Goal: Transaction & Acquisition: Purchase product/service

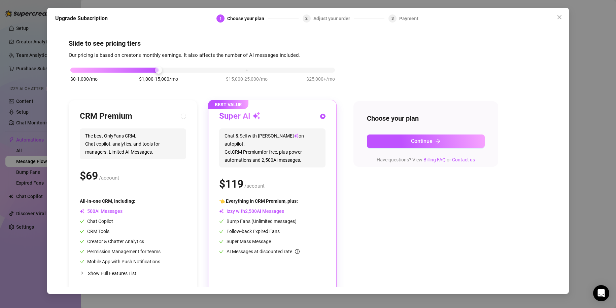
drag, startPoint x: 166, startPoint y: 69, endPoint x: 418, endPoint y: 61, distance: 251.7
click at [418, 61] on div "$0-1,000/mo $1,000-15,000/mo $15,000-25,000/mo $25,000+/mo CRM Premium The best…" at bounding box center [308, 175] width 479 height 233
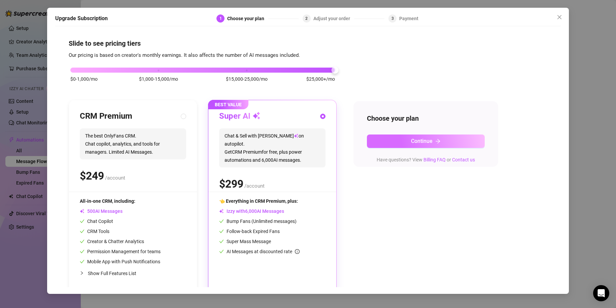
click at [415, 141] on span "Continue" at bounding box center [422, 141] width 22 height 6
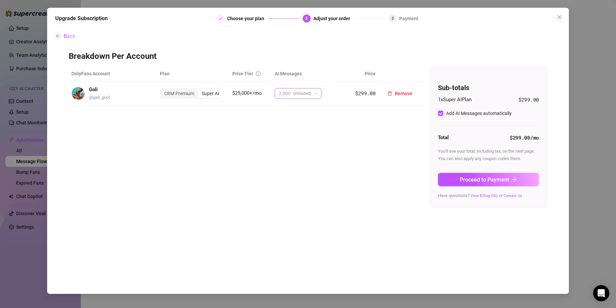
click at [305, 92] on span "(included)" at bounding box center [302, 94] width 18 height 10
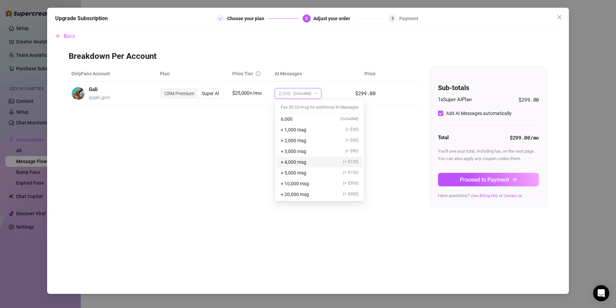
click at [306, 162] on span "+ 4,000 msg" at bounding box center [294, 162] width 26 height 7
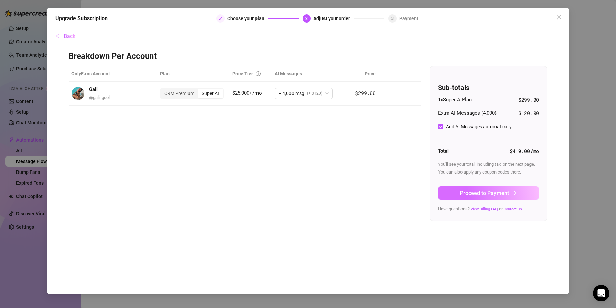
drag, startPoint x: 483, startPoint y: 189, endPoint x: 427, endPoint y: 146, distance: 69.9
click at [483, 189] on button "Proceed to Payment" at bounding box center [488, 193] width 101 height 13
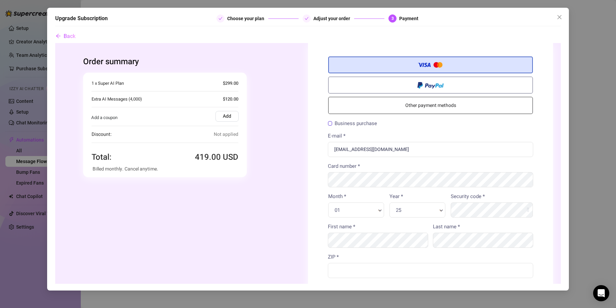
click at [228, 119] on label "Add" at bounding box center [227, 116] width 23 height 11
click at [55, 43] on input "Add" at bounding box center [55, 43] width 0 height 0
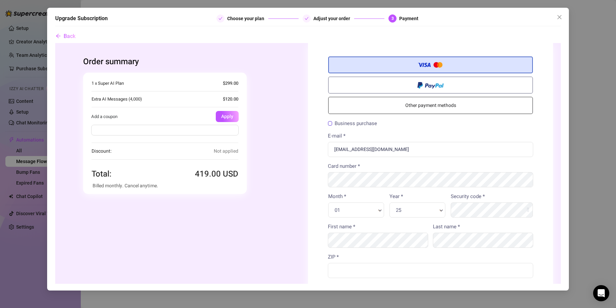
click at [228, 126] on input "text" at bounding box center [164, 130] width 147 height 11
type input "FLASH30]"
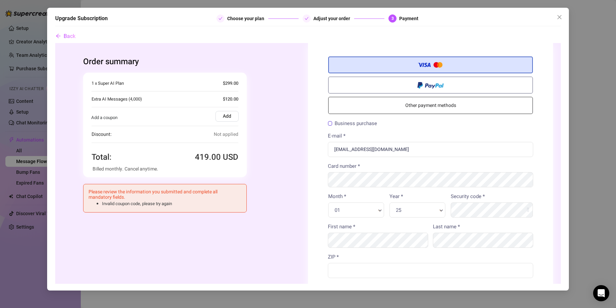
click at [223, 117] on label "Add" at bounding box center [227, 116] width 23 height 11
click at [55, 43] on input "Add" at bounding box center [55, 43] width 0 height 0
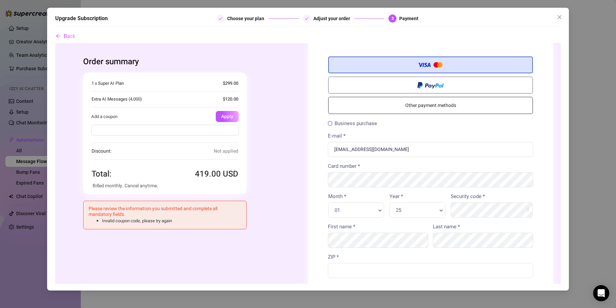
click at [201, 124] on div at bounding box center [165, 131] width 164 height 19
click at [197, 129] on input "text" at bounding box center [164, 130] width 147 height 11
type input "FLASH30"
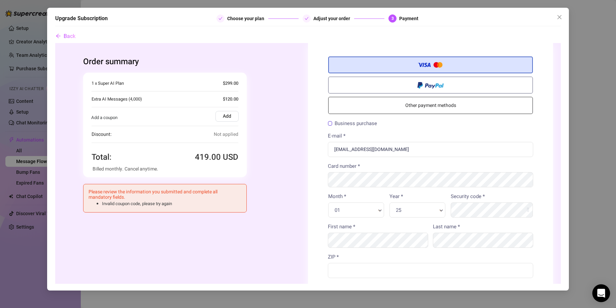
click at [605, 292] on icon "Open Intercom Messenger" at bounding box center [601, 293] width 9 height 9
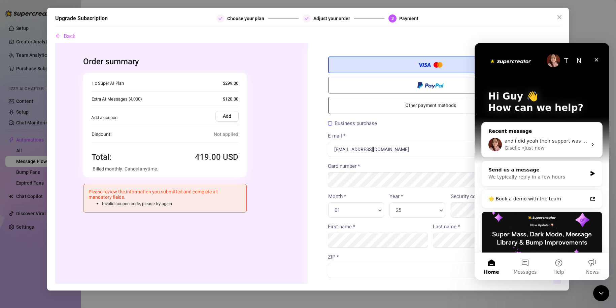
click at [534, 150] on div "• Just now" at bounding box center [533, 148] width 23 height 7
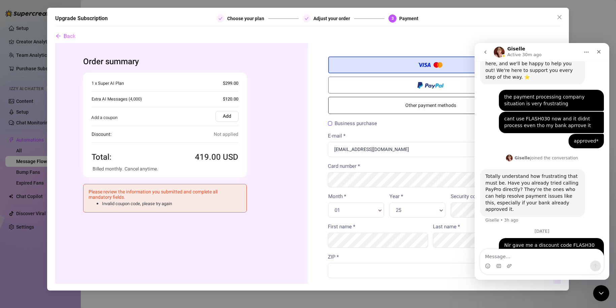
scroll to position [238, 0]
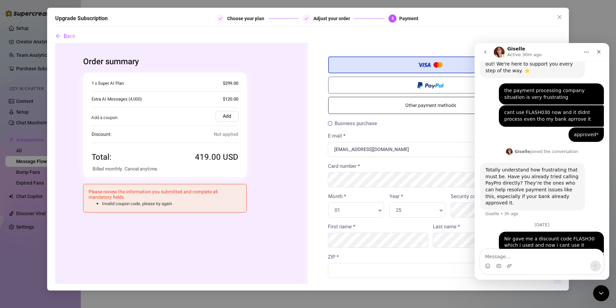
click at [551, 249] on div "Intercom messenger" at bounding box center [542, 262] width 124 height 26
click at [550, 268] on div "Intercom messenger" at bounding box center [542, 266] width 123 height 11
click at [552, 264] on div "Intercom messenger" at bounding box center [542, 266] width 123 height 11
click at [552, 257] on textarea "Message…" at bounding box center [542, 255] width 123 height 11
type textarea "i"
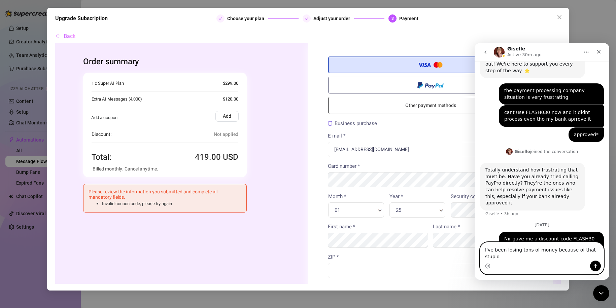
type textarea "I've been losing tons of money because of that stupid"
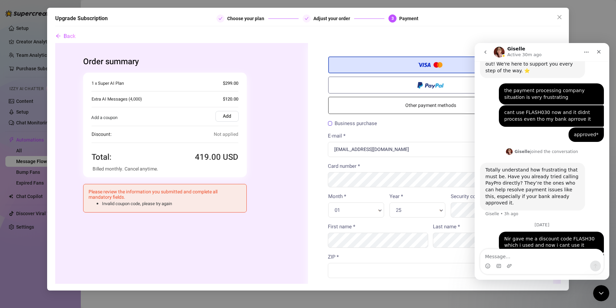
click at [418, 125] on div "Business purchase" at bounding box center [430, 123] width 205 height 9
drag, startPoint x: 108, startPoint y: 80, endPoint x: 143, endPoint y: 81, distance: 35.4
click at [143, 81] on div "1 x Super AI Plan $299.00" at bounding box center [165, 83] width 147 height 7
click at [153, 81] on div "1 x Super AI Plan $299.00" at bounding box center [165, 83] width 147 height 7
drag, startPoint x: 219, startPoint y: 81, endPoint x: 242, endPoint y: 81, distance: 22.9
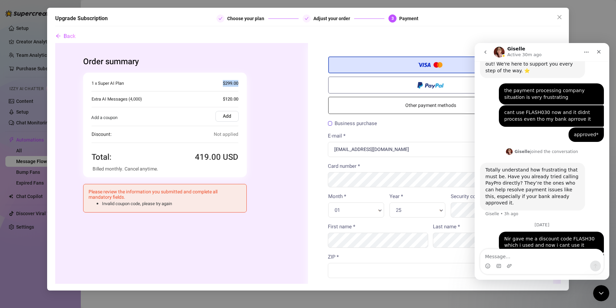
click at [242, 81] on div "Quantity 1 x Supercreator Subscription (1 x Super AI) + AI Messages Package (4,…" at bounding box center [165, 124] width 164 height 105
click at [609, 47] on nav "Giselle Active 30m ago" at bounding box center [542, 52] width 135 height 18
click at [68, 37] on span "Back" at bounding box center [70, 36] width 12 height 6
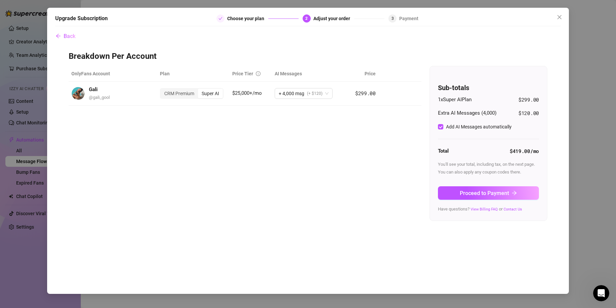
click at [84, 37] on div "Back Breakdown Per Account OnlyFans Account Plan Price Tier AI Messages Price G…" at bounding box center [308, 159] width 506 height 258
click at [78, 36] on div "Back Breakdown Per Account OnlyFans Account Plan Price Tier AI Messages Price G…" at bounding box center [308, 159] width 506 height 258
click at [15, 29] on div "Upgrade Subscription Choose your plan 2 Adjust your order 3 Payment Back Breakd…" at bounding box center [308, 154] width 616 height 308
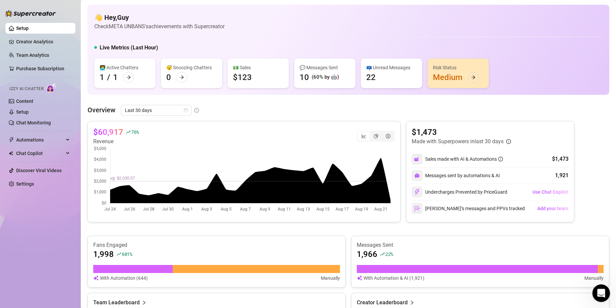
click at [597, 299] on div "Open Intercom Messenger" at bounding box center [600, 293] width 22 height 22
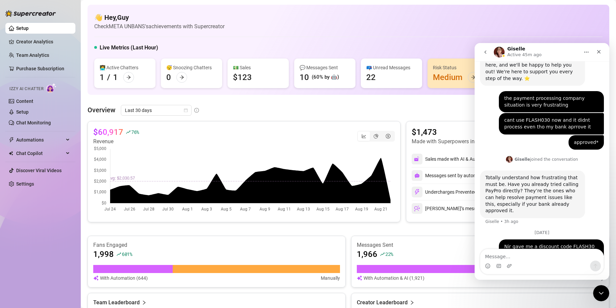
scroll to position [238, 0]
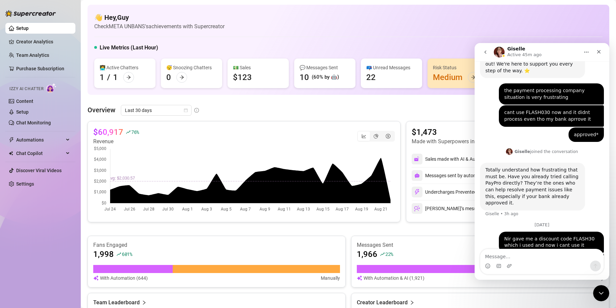
click at [434, 108] on div "Overview Last 30 days" at bounding box center [349, 110] width 522 height 11
click at [499, 53] on img "Intercom messenger" at bounding box center [499, 52] width 11 height 11
click at [487, 53] on icon "go back" at bounding box center [485, 52] width 5 height 5
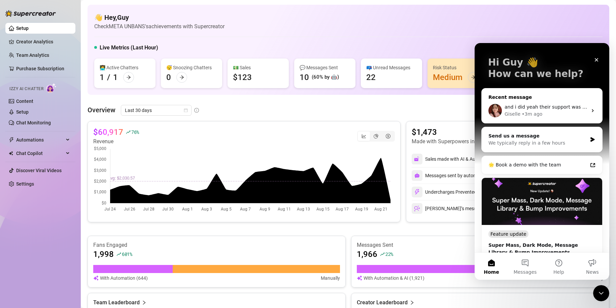
scroll to position [67, 0]
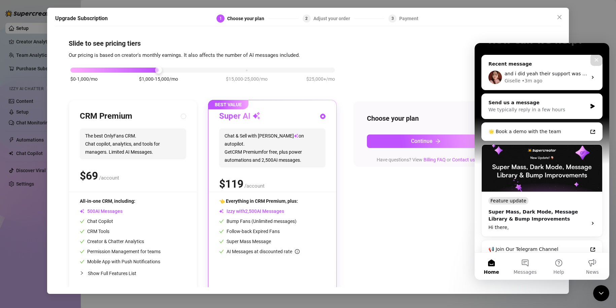
click at [408, 55] on div "Slide to see pricing tiers Our pricing is based on creator's monthly earnings. …" at bounding box center [308, 166] width 479 height 254
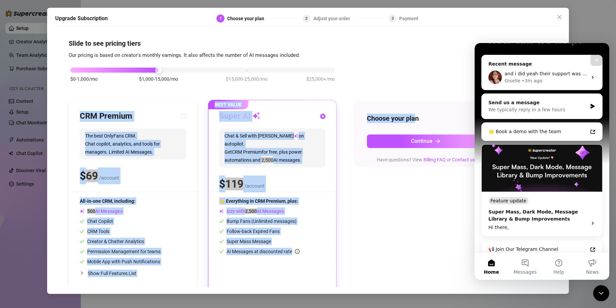
drag, startPoint x: 161, startPoint y: 73, endPoint x: 417, endPoint y: 74, distance: 256.6
click at [417, 74] on div "$0-1,000/mo $1,000-15,000/mo $15,000-25,000/mo $25,000+/mo CRM Premium The best…" at bounding box center [308, 175] width 479 height 233
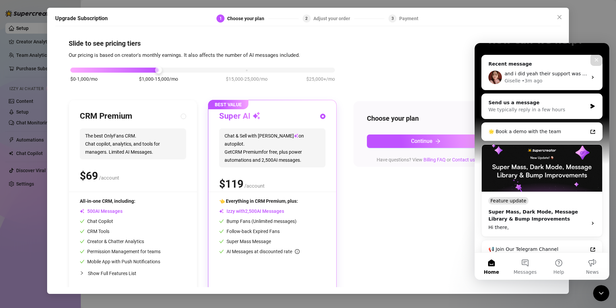
click at [156, 66] on div "$0-1,000/mo $1,000-15,000/mo $15,000-25,000/mo $25,000+/mo" at bounding box center [203, 78] width 268 height 38
drag, startPoint x: 157, startPoint y: 68, endPoint x: 460, endPoint y: 69, distance: 303.1
click at [460, 69] on div "$0-1,000/mo $1,000-15,000/mo $15,000-25,000/mo $25,000+/mo CRM Premium The best…" at bounding box center [308, 175] width 479 height 233
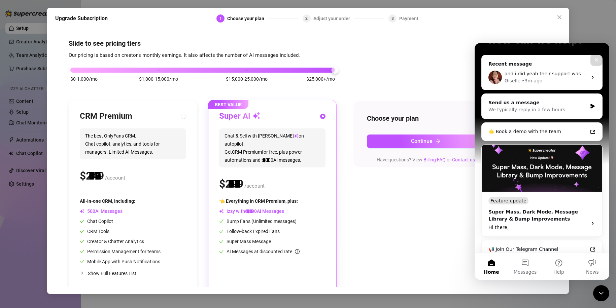
click at [429, 63] on div "$0-1,000/mo $1,000-15,000/mo $15,000-25,000/mo $25,000+/mo CRM Premium The best…" at bounding box center [308, 175] width 479 height 233
click at [598, 58] on icon "Close" at bounding box center [596, 59] width 5 height 5
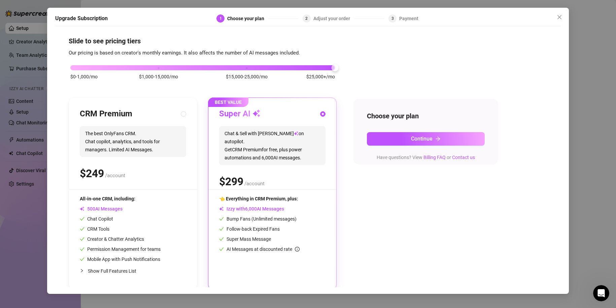
scroll to position [5, 0]
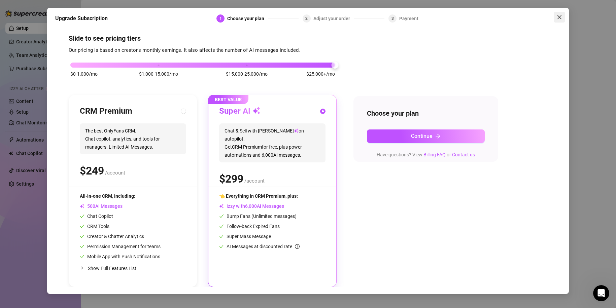
click at [559, 17] on icon "close" at bounding box center [560, 17] width 4 height 4
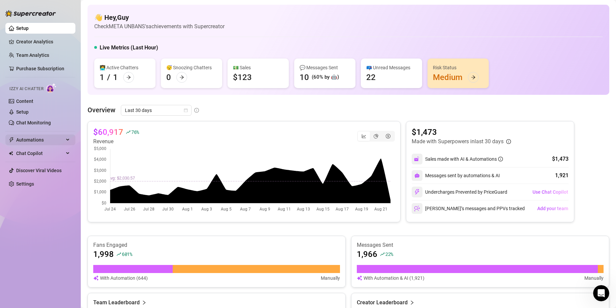
click at [48, 136] on span "Automations" at bounding box center [40, 140] width 48 height 11
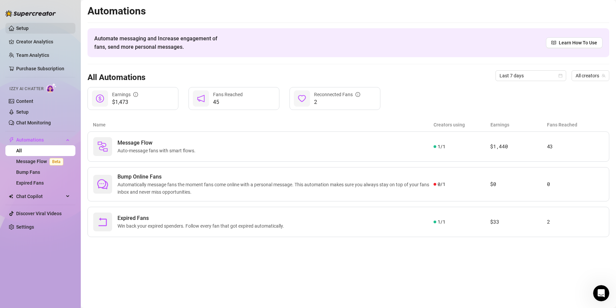
click at [29, 26] on link "Setup" at bounding box center [22, 28] width 12 height 5
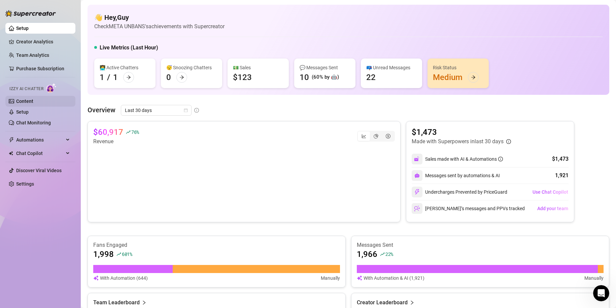
click at [32, 104] on link "Content" at bounding box center [24, 101] width 17 height 5
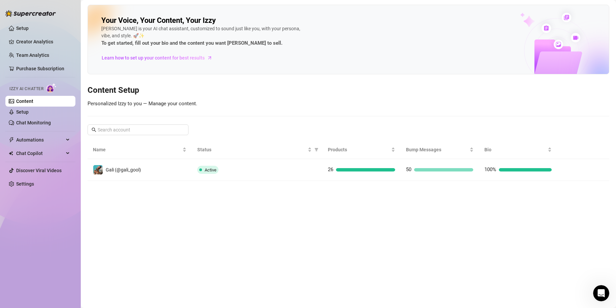
click at [388, 191] on main "Your Voice, Your Content, Your [PERSON_NAME] is your AI chat assistant, customi…" at bounding box center [348, 154] width 535 height 308
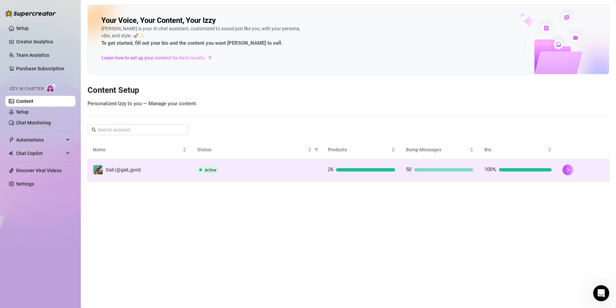
click at [396, 172] on td "26" at bounding box center [362, 170] width 78 height 22
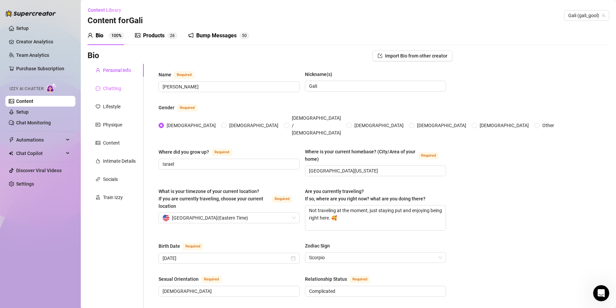
click at [110, 93] on div "Chatting" at bounding box center [116, 88] width 56 height 13
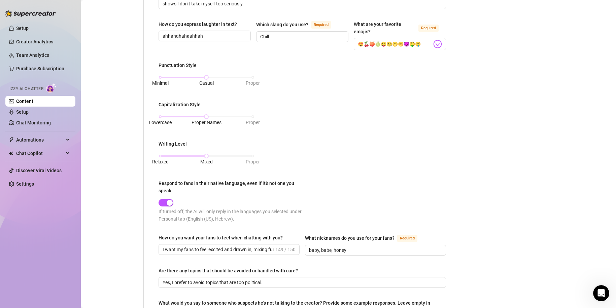
scroll to position [248, 0]
click at [169, 203] on div "button" at bounding box center [170, 203] width 6 height 6
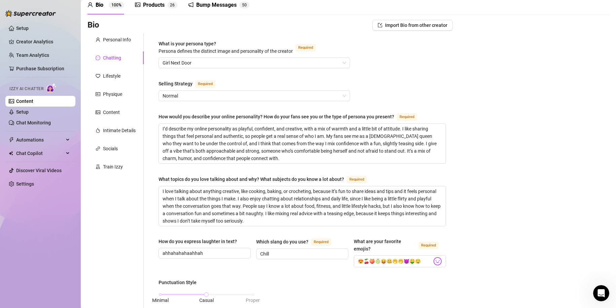
scroll to position [0, 0]
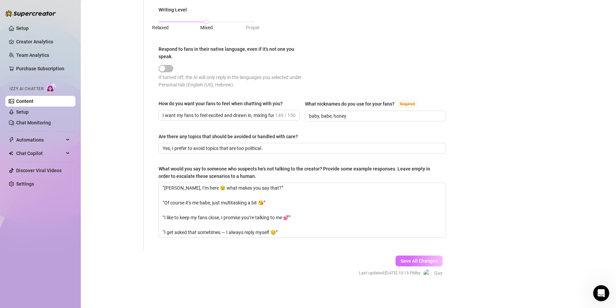
click at [424, 259] on span "Save All Changes" at bounding box center [419, 261] width 37 height 5
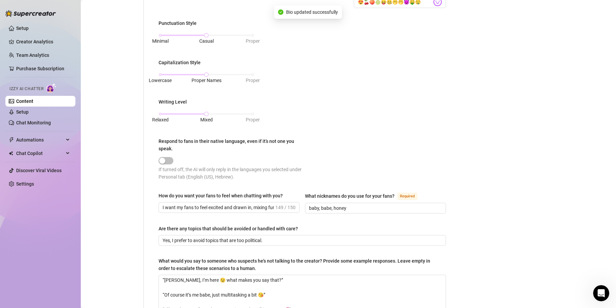
scroll to position [12, 0]
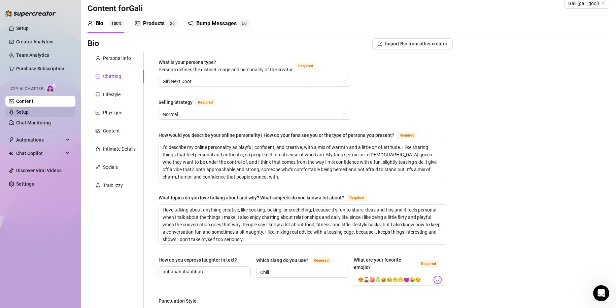
click at [29, 115] on link "Setup" at bounding box center [22, 111] width 12 height 5
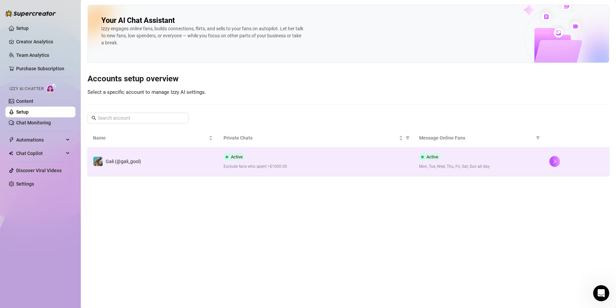
click at [200, 156] on td "Gali (@gali_gool)" at bounding box center [153, 161] width 131 height 28
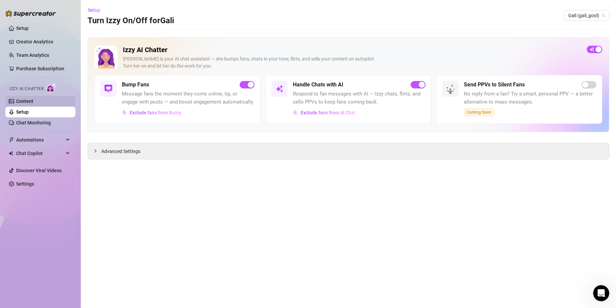
click at [32, 103] on link "Content" at bounding box center [24, 101] width 17 height 5
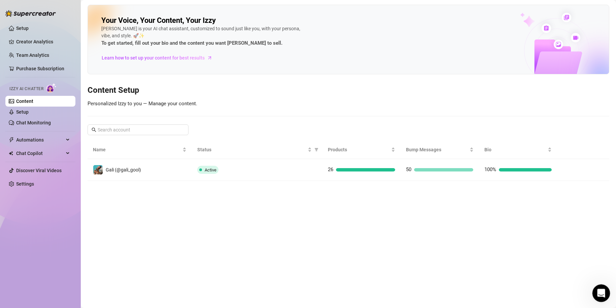
click at [602, 291] on icon "Open Intercom Messenger" at bounding box center [600, 292] width 11 height 11
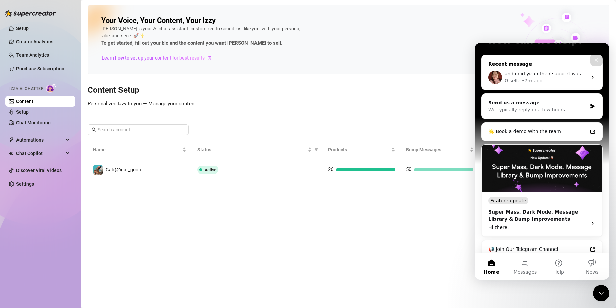
click at [540, 72] on span "and i did yeah their support was awful" at bounding box center [550, 73] width 91 height 5
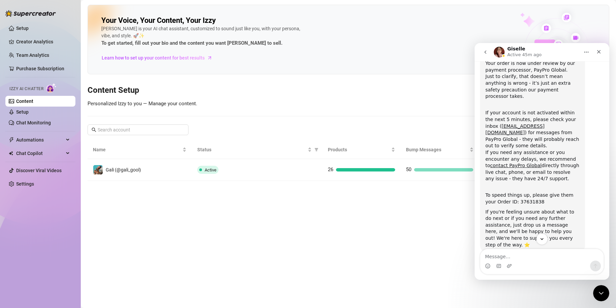
scroll to position [67, 0]
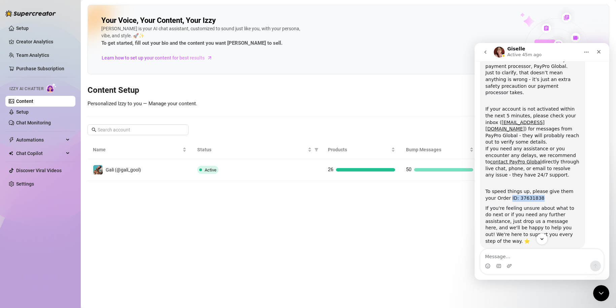
drag, startPoint x: 527, startPoint y: 186, endPoint x: 499, endPoint y: 187, distance: 28.0
click at [499, 187] on div "To speed things up, please give them your Order ID: 37631838" at bounding box center [533, 192] width 94 height 20
click at [523, 189] on div "Hi Guy, Thanks for purchasing Supercreator! Your order is now under review by o…" at bounding box center [533, 132] width 94 height 226
drag, startPoint x: 528, startPoint y: 186, endPoint x: 486, endPoint y: 186, distance: 42.4
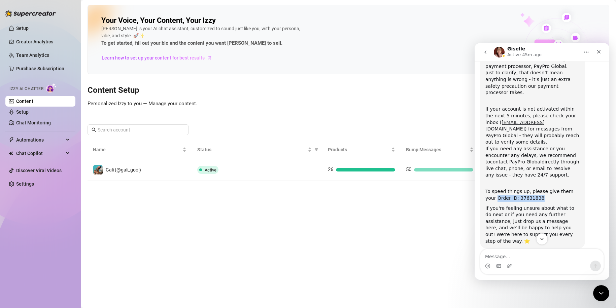
click at [486, 186] on div "To speed things up, please give them your Order ID: 37631838" at bounding box center [533, 192] width 94 height 20
copy div "Order ID: 37631838"
click at [600, 56] on div "Close" at bounding box center [599, 52] width 12 height 12
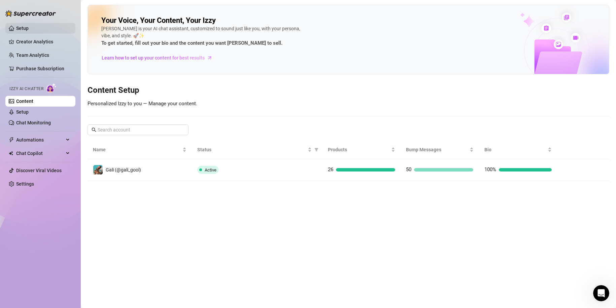
click at [29, 26] on link "Setup" at bounding box center [22, 28] width 12 height 5
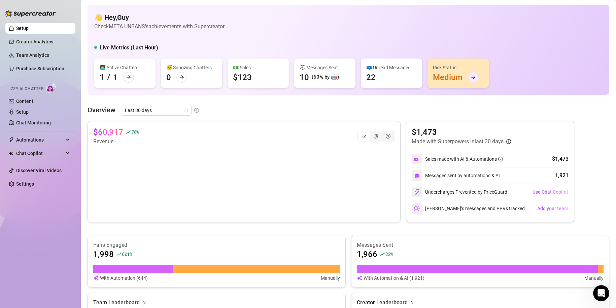
click at [470, 74] on div at bounding box center [473, 77] width 11 height 11
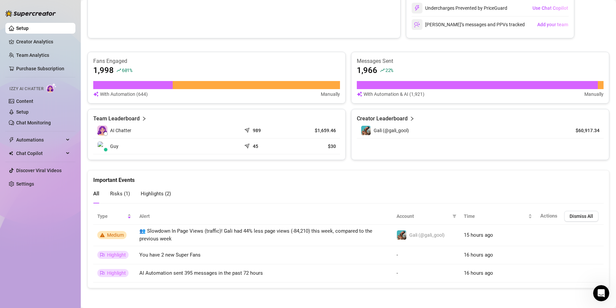
scroll to position [185, 0]
click at [49, 137] on span "Automations" at bounding box center [40, 140] width 48 height 11
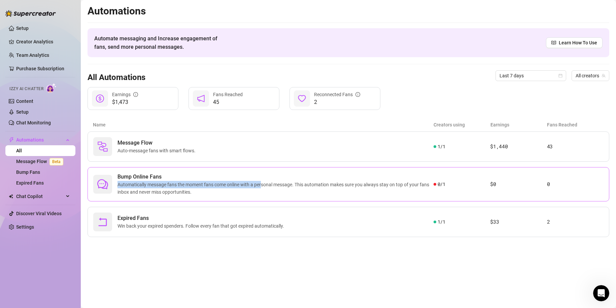
click at [263, 181] on div "Bump Online Fans Automatically message fans the moment fans come online with a …" at bounding box center [276, 184] width 316 height 23
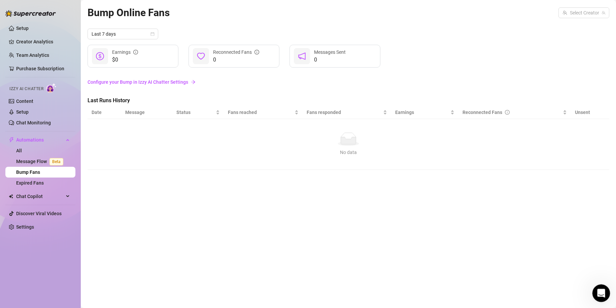
click at [597, 286] on div "Open Intercom Messenger" at bounding box center [600, 293] width 22 height 22
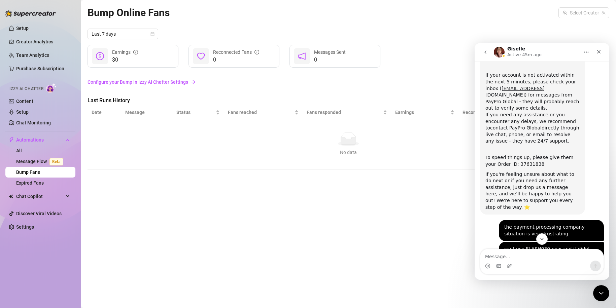
scroll to position [101, 0]
drag, startPoint x: 538, startPoint y: 155, endPoint x: 506, endPoint y: 154, distance: 32.0
click at [506, 154] on div "To speed things up, please give them your Order ID: 37631838" at bounding box center [533, 159] width 94 height 20
copy div "37631838"
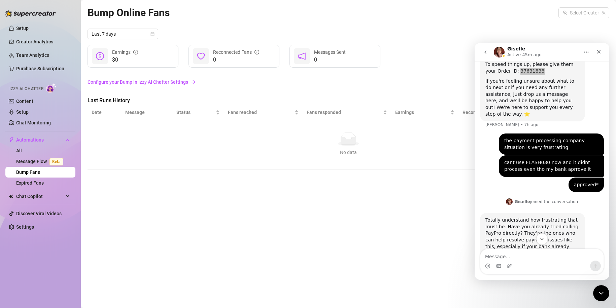
scroll to position [245, 0]
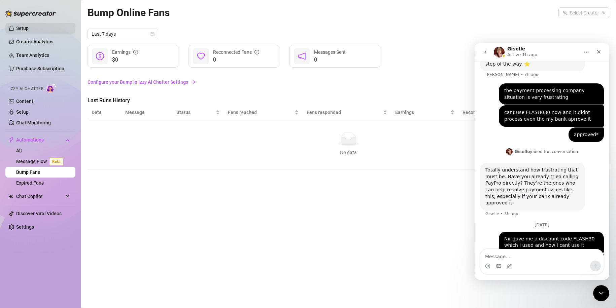
click at [19, 30] on link "Setup" at bounding box center [22, 28] width 12 height 5
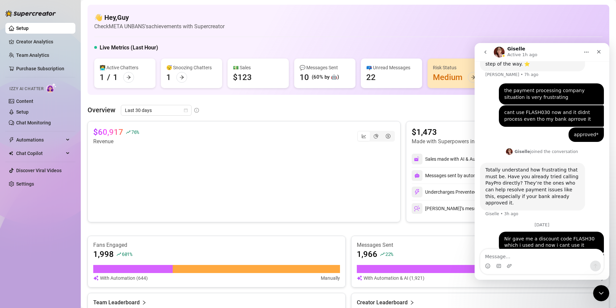
click at [527, 262] on div "Intercom messenger" at bounding box center [542, 266] width 123 height 11
drag, startPoint x: 116, startPoint y: 254, endPoint x: 99, endPoint y: 249, distance: 17.8
click at [99, 249] on div "1,998 601 %" at bounding box center [216, 254] width 247 height 11
click at [99, 249] on article "Fans Engaged" at bounding box center [216, 245] width 247 height 7
drag, startPoint x: 313, startPoint y: 76, endPoint x: 337, endPoint y: 76, distance: 23.9
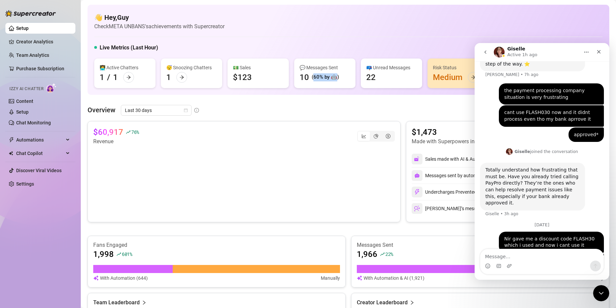
click at [337, 76] on div "(60% by 🤖)" at bounding box center [325, 77] width 27 height 8
click at [527, 250] on textarea "Message…" at bounding box center [542, 255] width 123 height 11
click at [562, 260] on textarea "Message…" at bounding box center [542, 255] width 123 height 11
type textarea "y"
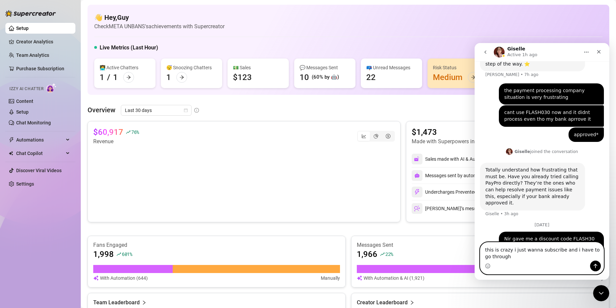
scroll to position [252, 0]
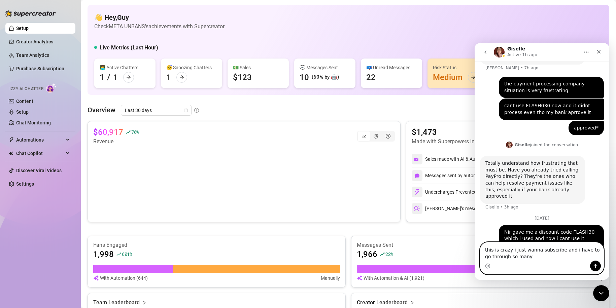
type textarea "this is crazy i just wanna subscribe and i have to go through so many"
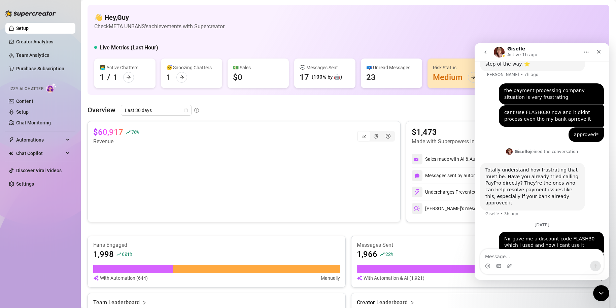
click at [499, 50] on img "Intercom messenger" at bounding box center [499, 52] width 11 height 11
click at [516, 50] on h1 "Giselle" at bounding box center [516, 48] width 18 height 5
drag, startPoint x: 520, startPoint y: 49, endPoint x: 504, endPoint y: 49, distance: 16.2
click at [504, 49] on div "Giselle Active 1h ago" at bounding box center [537, 52] width 86 height 12
click at [507, 51] on h1 "Giselle" at bounding box center [516, 48] width 18 height 5
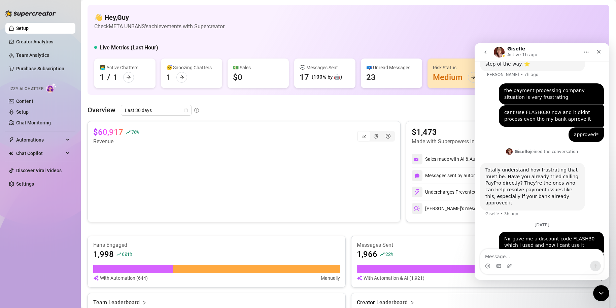
click at [486, 50] on icon "go back" at bounding box center [485, 52] width 5 height 5
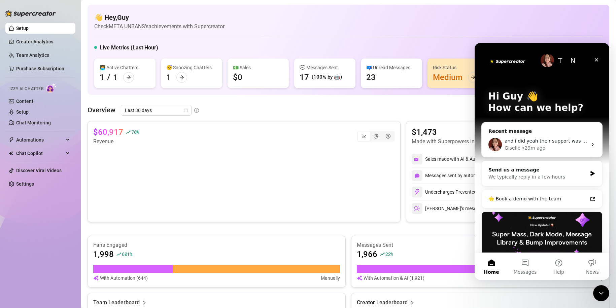
scroll to position [0, 0]
click at [560, 133] on div "and i did yeah their support was awful Giselle • 29m ago" at bounding box center [542, 144] width 121 height 25
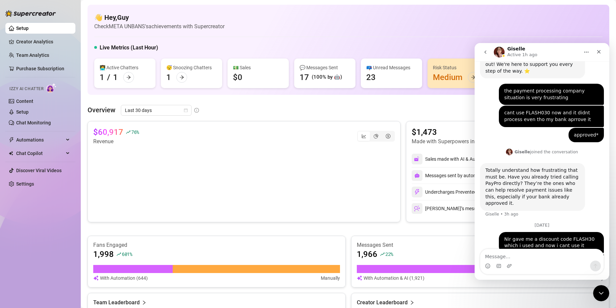
scroll to position [238, 0]
click at [486, 52] on icon "go back" at bounding box center [485, 52] width 5 height 5
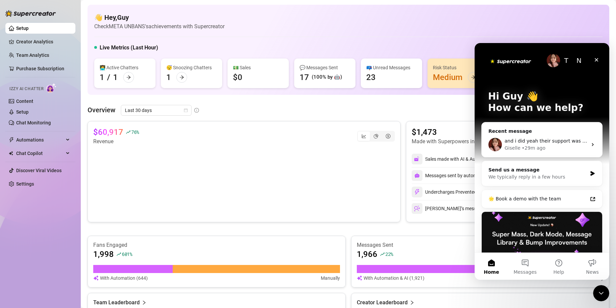
scroll to position [0, 0]
drag, startPoint x: 95, startPoint y: 133, endPoint x: 155, endPoint y: 131, distance: 60.6
click at [155, 131] on div "$60,917 76 % Revenue" at bounding box center [244, 136] width 302 height 19
click at [337, 134] on div "$60,917 76 % Revenue" at bounding box center [244, 136] width 302 height 19
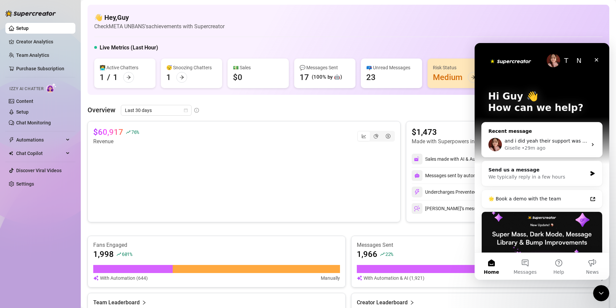
click at [523, 148] on div "• 29m ago" at bounding box center [534, 148] width 24 height 7
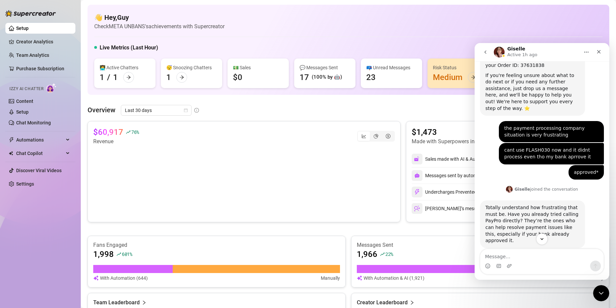
scroll to position [204, 0]
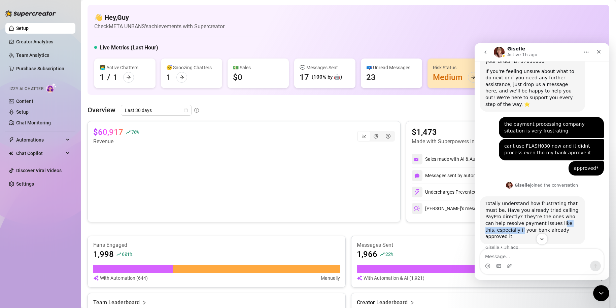
drag, startPoint x: 537, startPoint y: 203, endPoint x: 576, endPoint y: 203, distance: 39.4
click at [576, 203] on div "Totally understand how frustrating that must be. Have you already tried calling…" at bounding box center [533, 221] width 94 height 40
click at [571, 206] on div "Totally understand how frustrating that must be. Have you already tried calling…" at bounding box center [533, 221] width 94 height 40
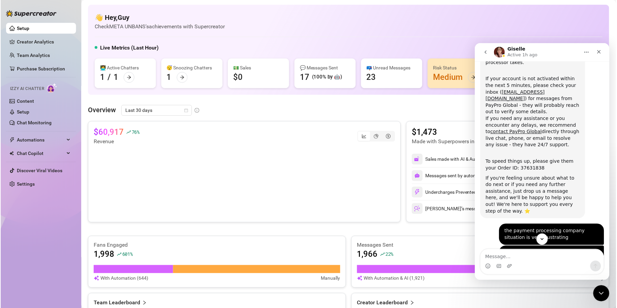
scroll to position [101, 0]
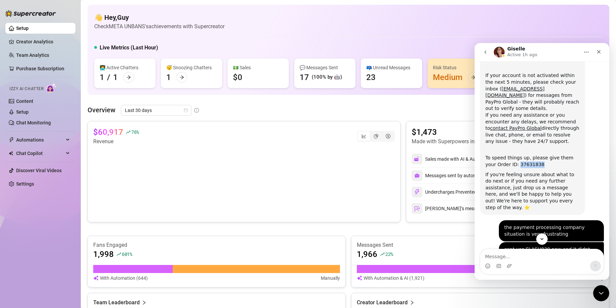
drag, startPoint x: 520, startPoint y: 154, endPoint x: 506, endPoint y: 154, distance: 13.8
click at [506, 154] on div "To speed things up, please give them your Order ID: 37631838" at bounding box center [533, 159] width 94 height 20
copy div "37631838"
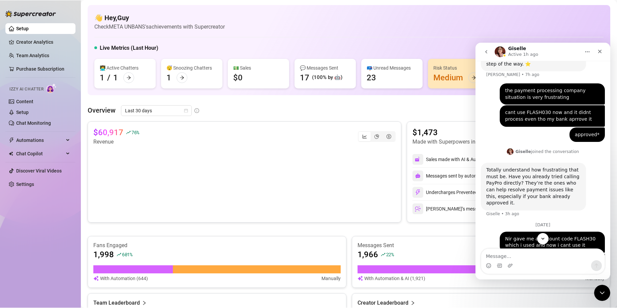
scroll to position [245, 0]
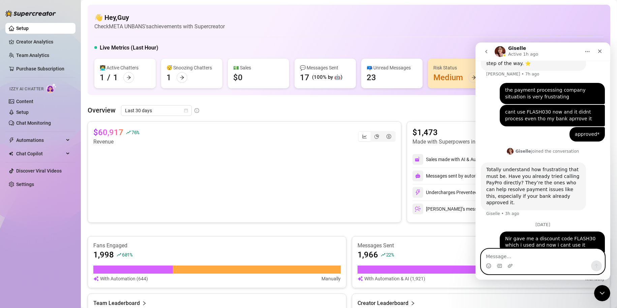
click at [559, 254] on textarea "Message…" at bounding box center [542, 254] width 123 height 11
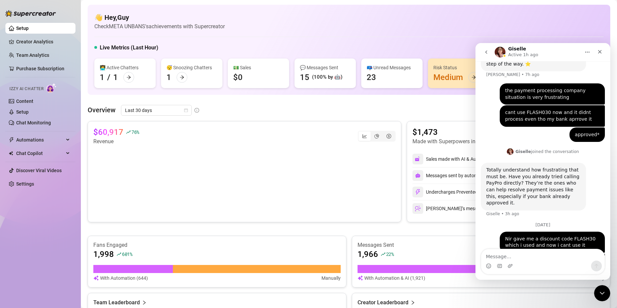
click at [488, 53] on icon "go back" at bounding box center [485, 52] width 5 height 5
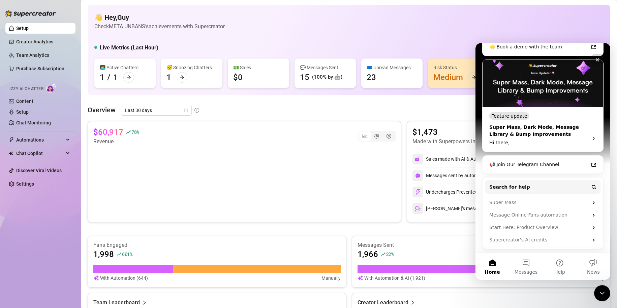
scroll to position [0, 0]
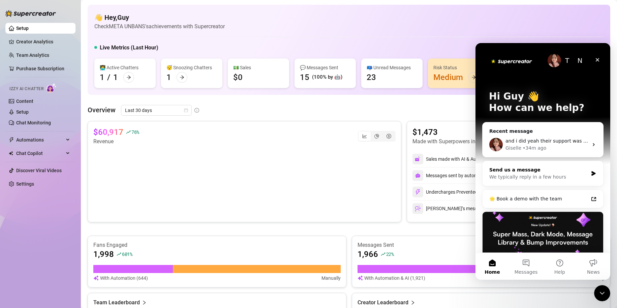
click at [542, 175] on div "We typically reply in a few hours" at bounding box center [538, 177] width 99 height 7
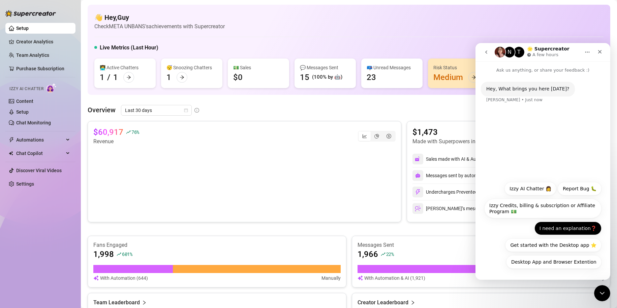
click at [566, 229] on button "I need an explanation❓" at bounding box center [567, 228] width 67 height 13
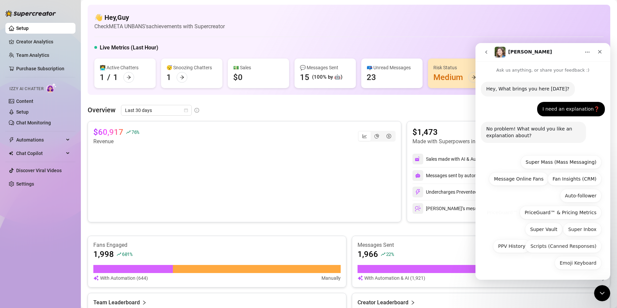
scroll to position [1, 0]
click at [485, 50] on icon "go back" at bounding box center [485, 52] width 5 height 5
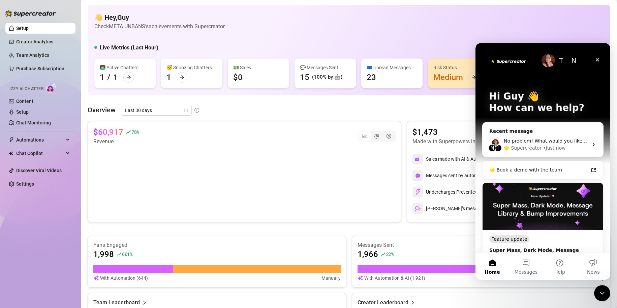
scroll to position [0, 0]
click at [565, 129] on div "Recent message" at bounding box center [542, 131] width 107 height 7
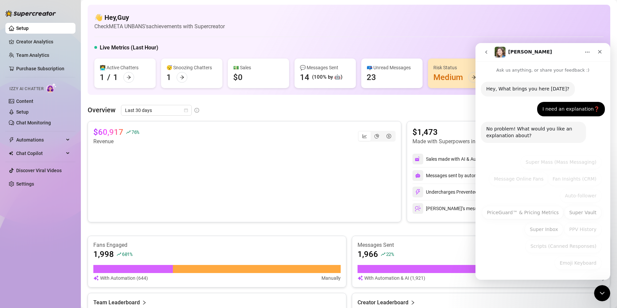
scroll to position [1, 0]
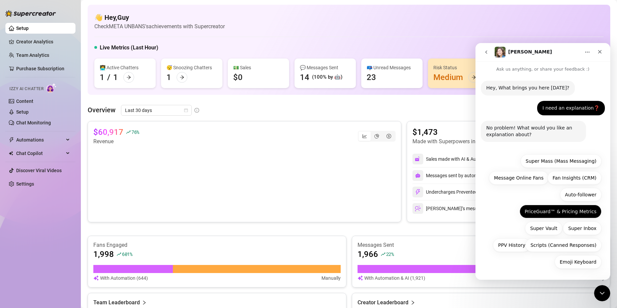
click at [580, 210] on button "PriceGuard™ & Pricing Metrics" at bounding box center [560, 211] width 82 height 13
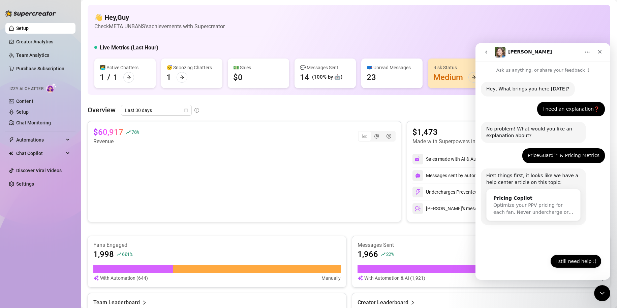
click at [579, 262] on button "I still need help :(" at bounding box center [575, 261] width 51 height 13
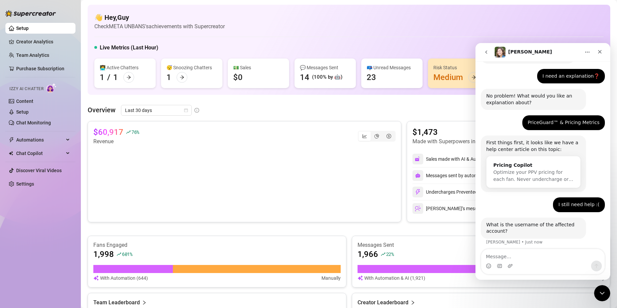
scroll to position [37, 0]
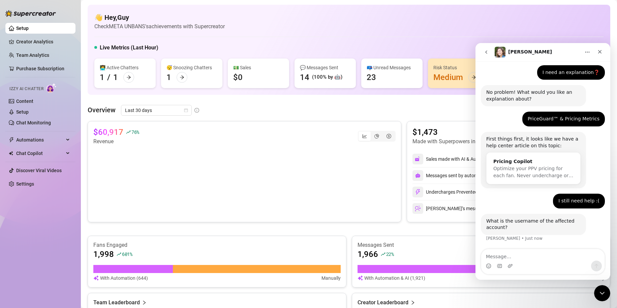
click at [545, 257] on textarea "Message…" at bounding box center [542, 255] width 123 height 11
type textarea "?"
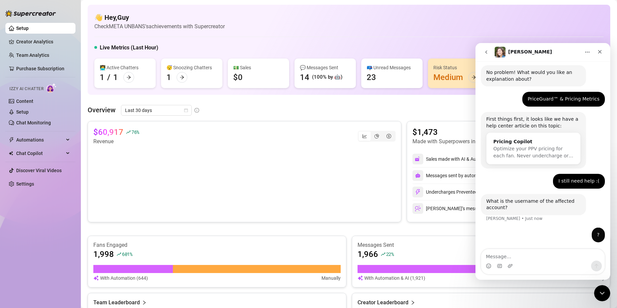
scroll to position [57, 0]
click at [507, 255] on textarea "Message…" at bounding box center [542, 255] width 123 height 11
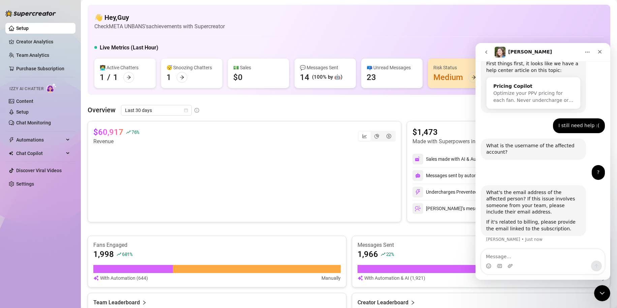
scroll to position [113, 0]
drag, startPoint x: 497, startPoint y: 198, endPoint x: 540, endPoint y: 199, distance: 43.1
click at [540, 199] on div "What's the email address of the affected person? If this issue involves someone…" at bounding box center [533, 202] width 94 height 26
click at [552, 266] on div "Intercom messenger" at bounding box center [542, 266] width 123 height 11
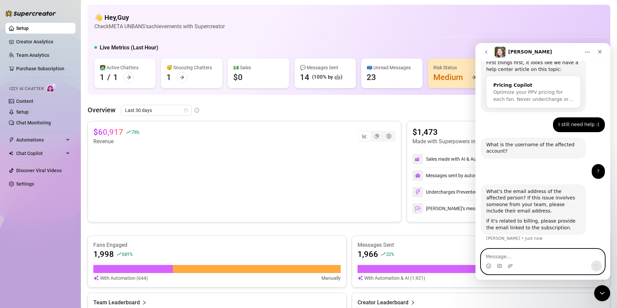
click at [551, 254] on textarea "Message…" at bounding box center [542, 255] width 123 height 11
type textarea "ע"
type textarea "[EMAIL_ADDRESS][DOMAIN_NAME]"
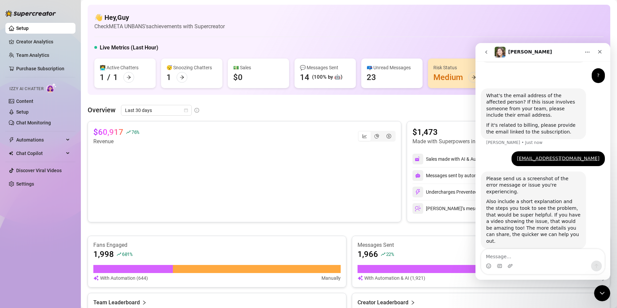
scroll to position [209, 0]
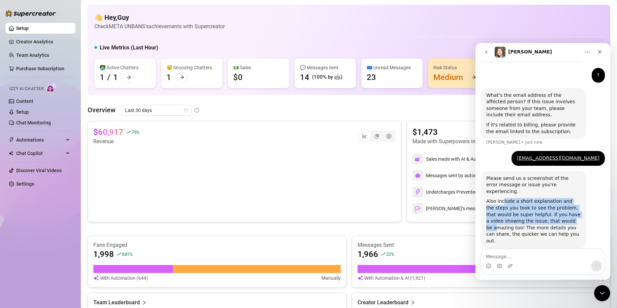
drag, startPoint x: 501, startPoint y: 194, endPoint x: 560, endPoint y: 216, distance: 62.4
click at [559, 216] on div "Also include a short explanation and the steps you took to see the problem, tha…" at bounding box center [533, 221] width 94 height 46
click at [560, 216] on div "Also include a short explanation and the steps you took to see the problem, tha…" at bounding box center [533, 221] width 94 height 46
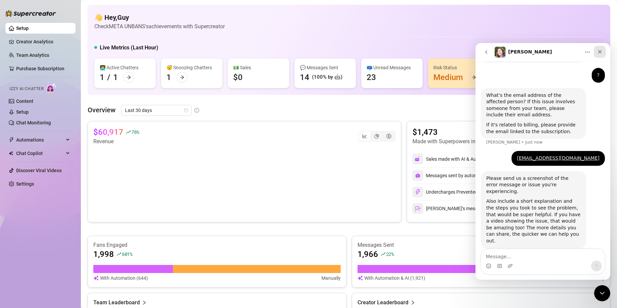
drag, startPoint x: 599, startPoint y: 49, endPoint x: 577, endPoint y: 90, distance: 47.3
click at [599, 49] on div "Close" at bounding box center [599, 52] width 12 height 12
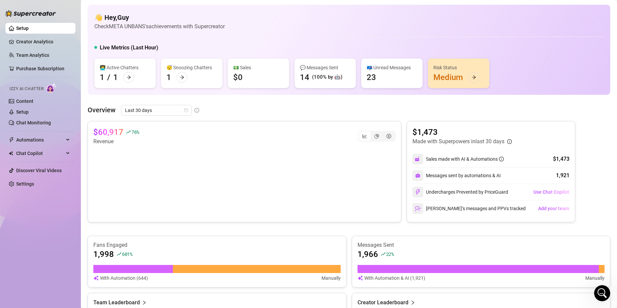
click at [213, 112] on div "Overview Last 30 days" at bounding box center [349, 110] width 522 height 11
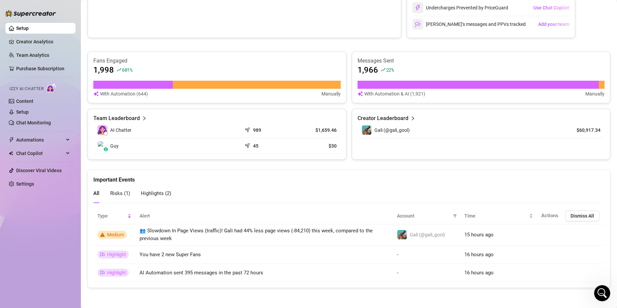
scroll to position [0, 0]
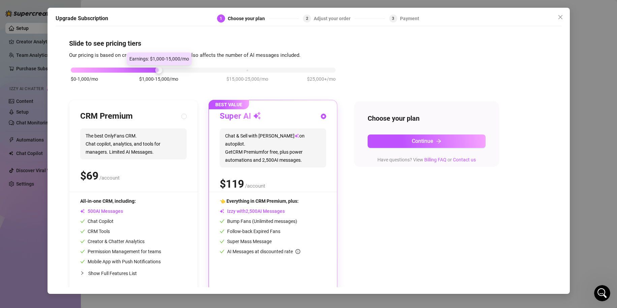
drag, startPoint x: 157, startPoint y: 70, endPoint x: 622, endPoint y: 68, distance: 464.4
click at [616, 68] on html "Setup Creator Analytics Team Analytics Purchase Subscription Izzy AI Chatter Co…" at bounding box center [308, 154] width 617 height 308
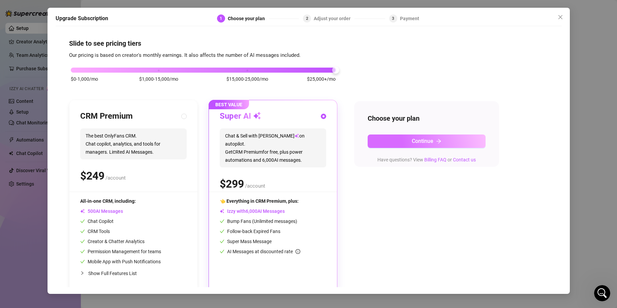
click at [390, 144] on button "Continue" at bounding box center [426, 141] width 118 height 13
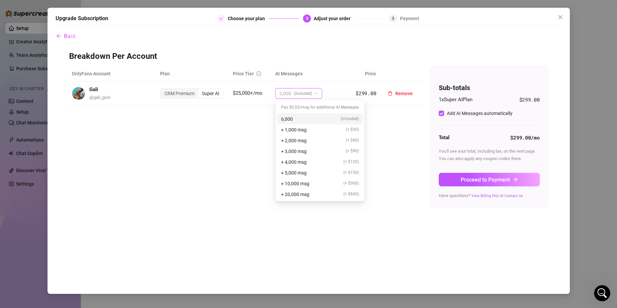
click at [305, 95] on span "(included)" at bounding box center [303, 94] width 18 height 10
click at [320, 167] on div "+ 4,000 msg (+ $120)" at bounding box center [320, 162] width 86 height 11
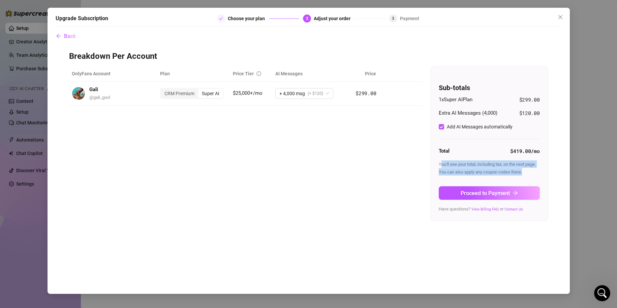
drag, startPoint x: 441, startPoint y: 163, endPoint x: 530, endPoint y: 171, distance: 89.9
click at [530, 171] on div "You'll see your total, including tax, on the next page. You can also apply any …" at bounding box center [488, 168] width 101 height 15
click at [484, 130] on div "Add AI Messages automatically" at bounding box center [480, 126] width 66 height 7
click at [444, 130] on input "Add AI Messages automatically" at bounding box center [440, 126] width 5 height 5
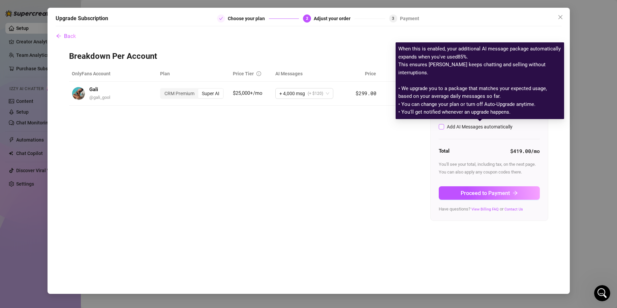
click at [484, 129] on div "Add AI Messages automatically" at bounding box center [480, 126] width 66 height 7
click at [444, 129] on input "Add AI Messages automatically" at bounding box center [440, 126] width 5 height 5
click at [484, 129] on div "Add AI Messages automatically" at bounding box center [480, 126] width 66 height 7
click at [444, 129] on input "Add AI Messages automatically" at bounding box center [440, 126] width 5 height 5
checkbox input "false"
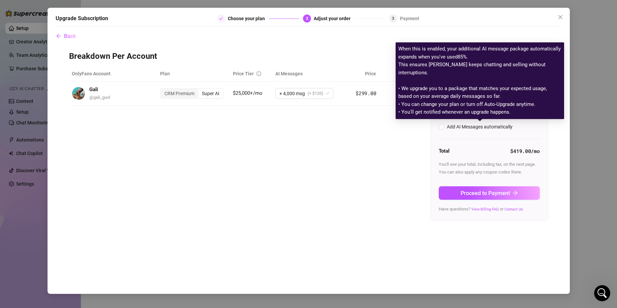
click at [374, 135] on div "OnlyFans Account Plan Price Tier AI Messages Price Gali @ gali_gool CRM Premium…" at bounding box center [308, 144] width 479 height 156
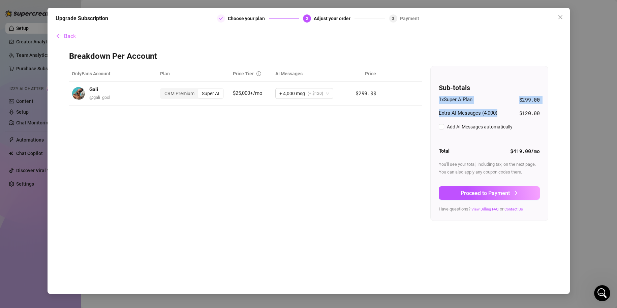
drag, startPoint x: 488, startPoint y: 114, endPoint x: 437, endPoint y: 103, distance: 52.2
click at [437, 103] on div "Sub-totals 1 x Super AI Plan $299.00 Extra AI Messages ( 4,000 ) $120.00 Add AI…" at bounding box center [488, 143] width 117 height 155
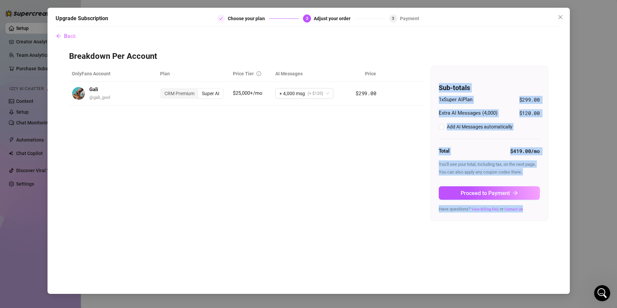
drag, startPoint x: 439, startPoint y: 88, endPoint x: 539, endPoint y: 111, distance: 102.9
click at [539, 111] on div "Sub-totals 1 x Super AI Plan $299.00 Extra AI Messages ( 4,000 ) $120.00 Add AI…" at bounding box center [488, 143] width 117 height 155
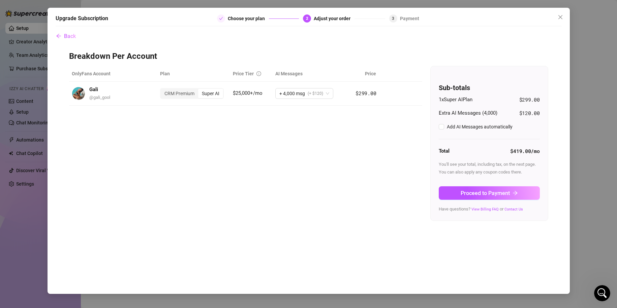
click at [539, 111] on div "Sub-totals 1 x Super AI Plan $299.00 Extra AI Messages ( 4,000 ) $120.00 Add AI…" at bounding box center [488, 143] width 117 height 155
drag, startPoint x: 440, startPoint y: 89, endPoint x: 538, endPoint y: 111, distance: 100.7
click at [538, 111] on div "Sub-totals 1 x Super AI Plan $299.00 Extra AI Messages ( 4,000 ) $120.00 Add AI…" at bounding box center [488, 143] width 117 height 155
click at [458, 113] on span "Extra AI Messages ( 4,000 )" at bounding box center [467, 113] width 59 height 8
click at [417, 103] on td "Remove" at bounding box center [400, 94] width 43 height 24
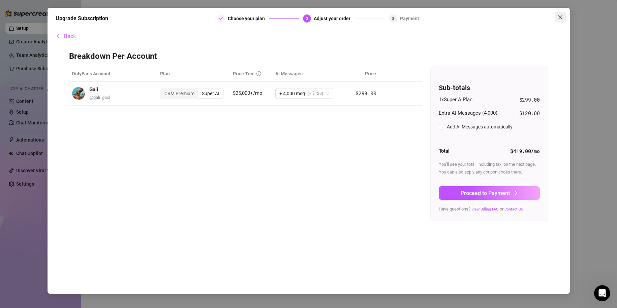
click at [559, 17] on icon "close" at bounding box center [559, 16] width 5 height 5
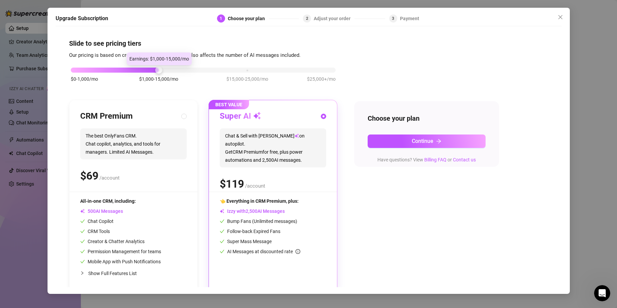
drag, startPoint x: 158, startPoint y: 70, endPoint x: 514, endPoint y: 79, distance: 356.1
click at [514, 79] on div "$0-1,000/mo $1,000-15,000/mo $15,000-25,000/mo $25,000+/mo CRM Premium The best…" at bounding box center [308, 175] width 479 height 233
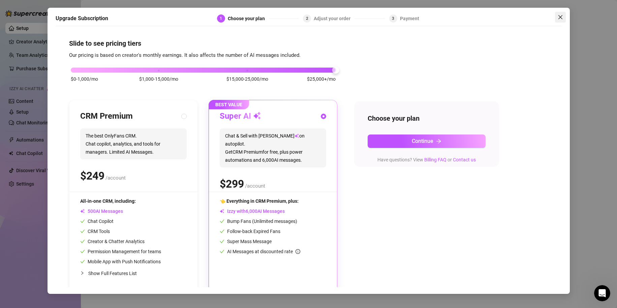
click at [560, 20] on button "Close" at bounding box center [560, 17] width 11 height 11
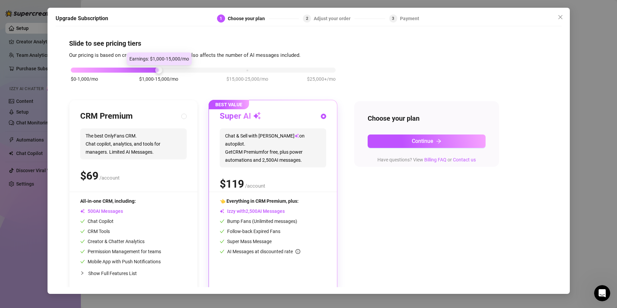
drag, startPoint x: 161, startPoint y: 70, endPoint x: 426, endPoint y: 58, distance: 265.7
click at [426, 58] on div "Slide to see pricing tiers Our pricing is based on creator's monthly earnings. …" at bounding box center [308, 166] width 479 height 254
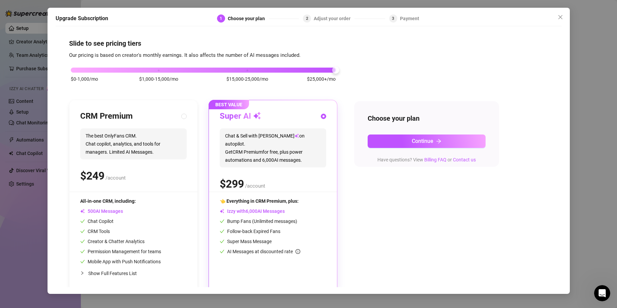
click at [394, 134] on div "Choose your plan Continue Have questions? View Billing FAQ or Contact us" at bounding box center [426, 134] width 145 height 66
click at [395, 138] on button "Continue" at bounding box center [426, 141] width 118 height 13
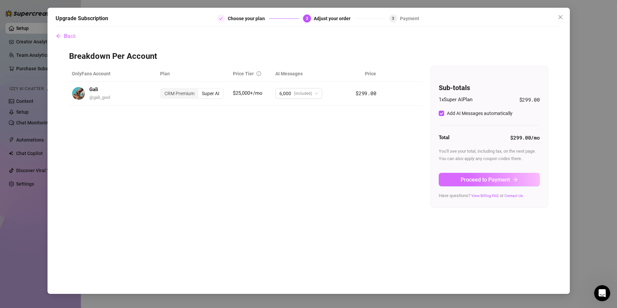
click at [492, 175] on button "Proceed to Payment" at bounding box center [488, 179] width 101 height 13
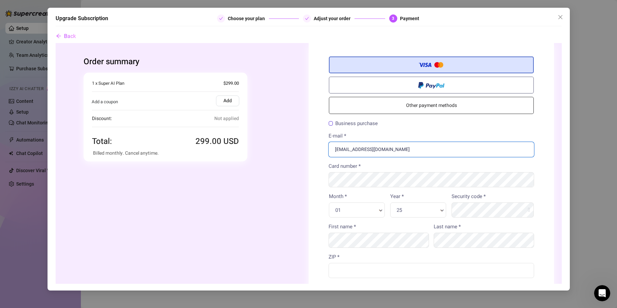
click at [419, 144] on input "[EMAIL_ADDRESS][DOMAIN_NAME]" at bounding box center [430, 149] width 205 height 15
click at [407, 205] on div "25 Year * Year *" at bounding box center [418, 209] width 56 height 15
click at [483, 218] on div "Security code *" at bounding box center [492, 208] width 88 height 30
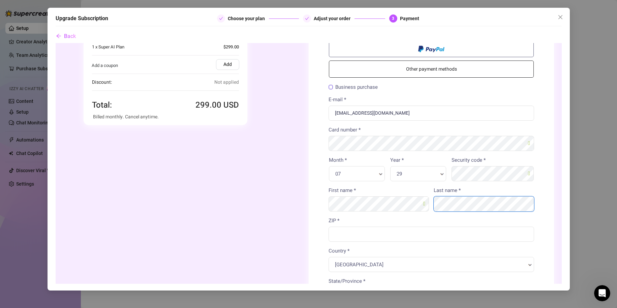
scroll to position [67, 0]
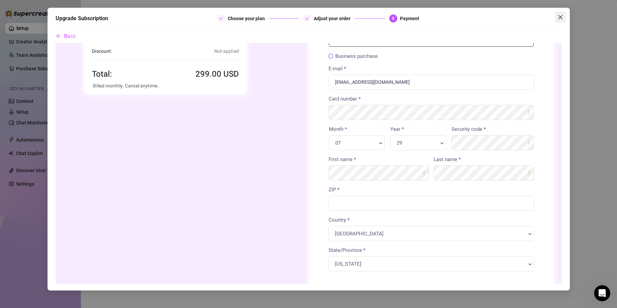
click at [557, 16] on icon "close" at bounding box center [559, 16] width 5 height 5
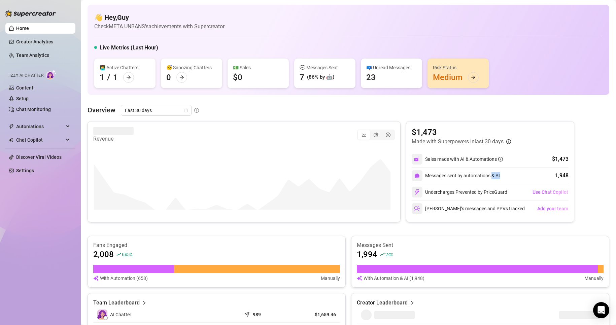
drag, startPoint x: 497, startPoint y: 174, endPoint x: 488, endPoint y: 173, distance: 8.5
click at [488, 173] on div "Messages sent by automations & AI" at bounding box center [456, 175] width 88 height 11
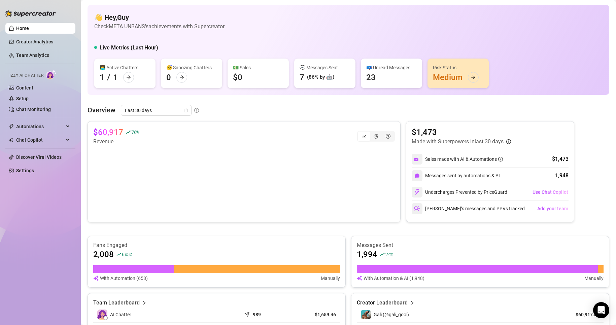
click at [42, 76] on span "Izzy AI Chatter" at bounding box center [26, 75] width 34 height 6
click at [45, 76] on div "Izzy AI Chatter" at bounding box center [39, 75] width 61 height 10
click at [33, 89] on link "Content" at bounding box center [24, 87] width 17 height 5
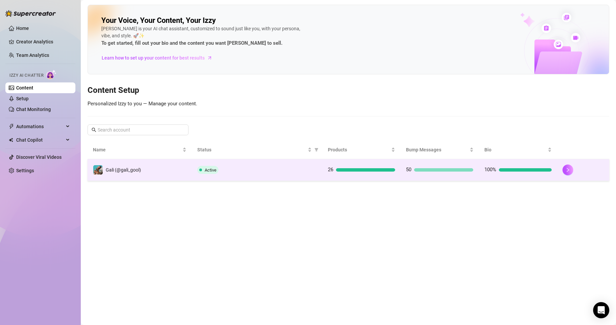
click at [435, 164] on td "50" at bounding box center [440, 170] width 78 height 22
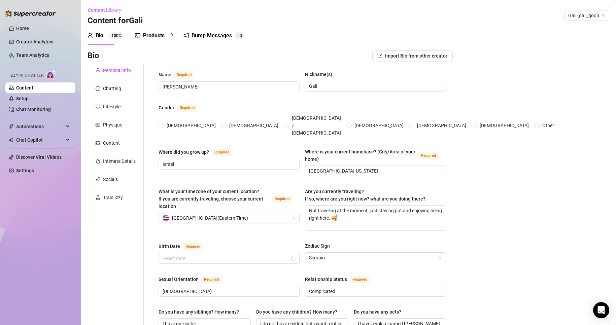
radio input "true"
type input "[DATE]"
click at [105, 197] on div "Train Izzy" at bounding box center [113, 197] width 20 height 7
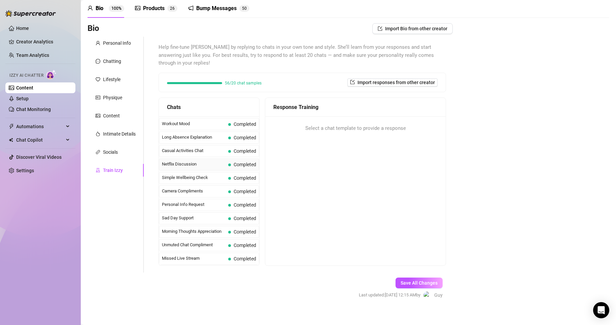
scroll to position [34, 0]
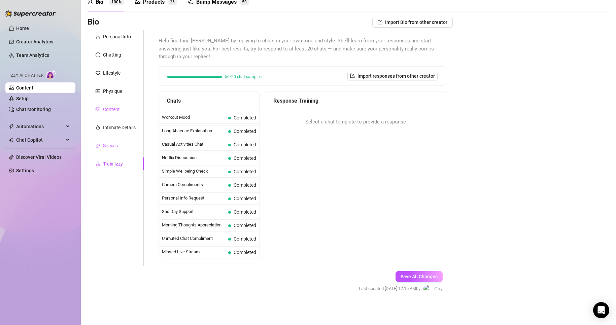
click at [112, 149] on div "Socials" at bounding box center [110, 145] width 15 height 7
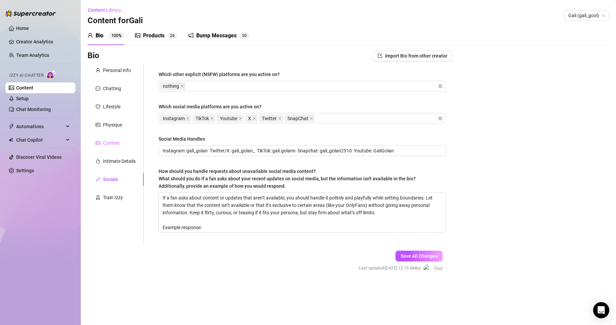
scroll to position [0, 0]
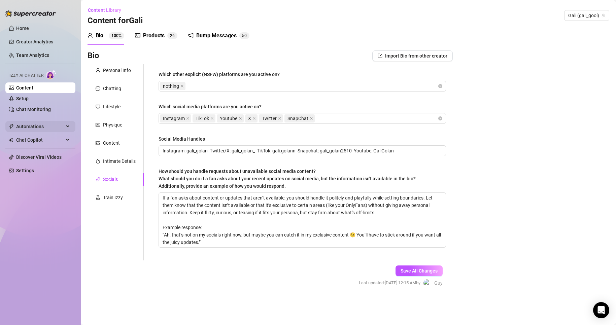
click at [37, 123] on span "Automations" at bounding box center [40, 126] width 48 height 11
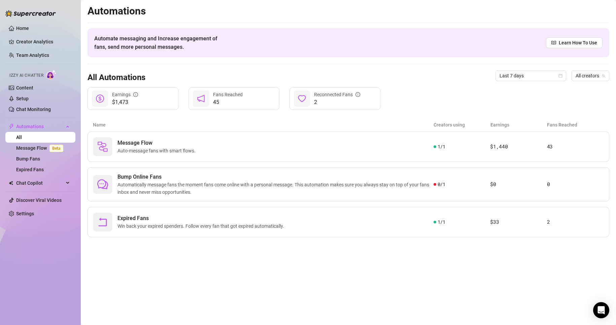
click at [39, 82] on div "Izzy AI Chatter" at bounding box center [39, 74] width 71 height 15
click at [33, 72] on span "Izzy AI Chatter" at bounding box center [26, 75] width 34 height 6
click at [29, 96] on link "Setup" at bounding box center [22, 98] width 12 height 5
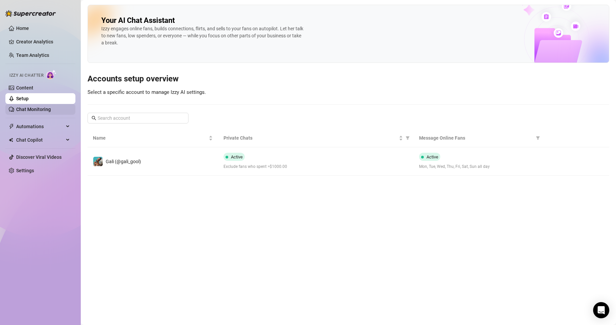
click at [37, 108] on link "Chat Monitoring" at bounding box center [33, 109] width 35 height 5
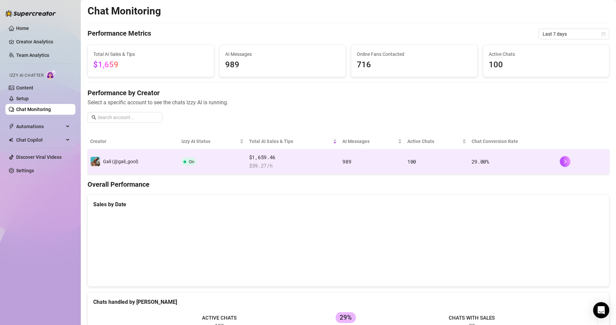
click at [454, 156] on td "100" at bounding box center [437, 162] width 64 height 25
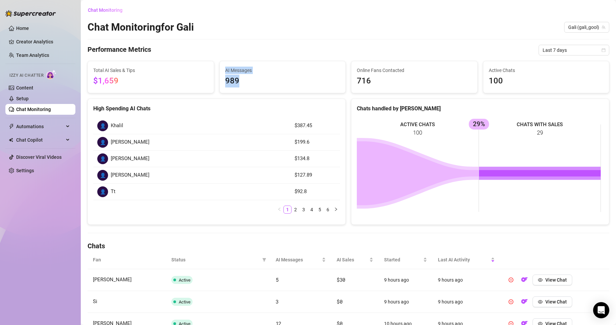
drag, startPoint x: 222, startPoint y: 85, endPoint x: 212, endPoint y: 85, distance: 9.8
click at [212, 85] on div "Total AI Sales & Tips $1,659 AI Messages 989 Online Fans Contacted 716 Active C…" at bounding box center [348, 77] width 527 height 32
click at [235, 84] on span "989" at bounding box center [282, 81] width 115 height 13
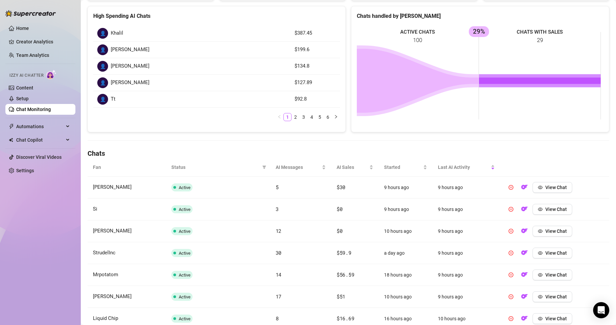
scroll to position [101, 0]
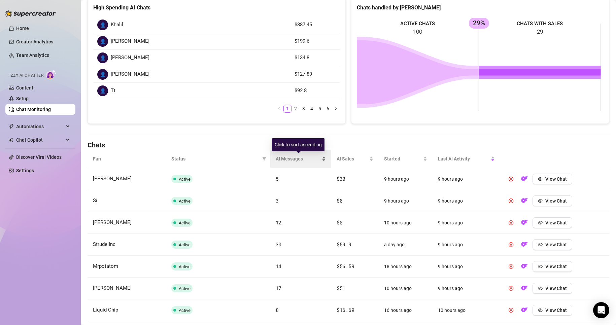
click at [325, 156] on div "AI Messages" at bounding box center [301, 158] width 51 height 7
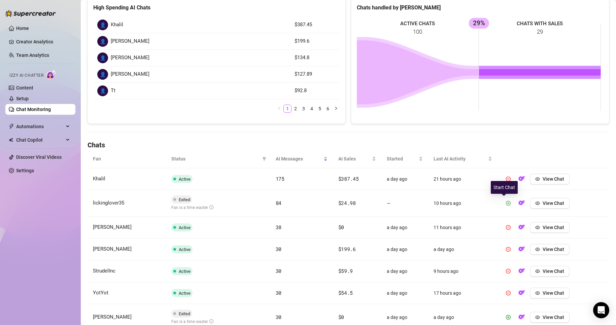
click at [506, 201] on button "button" at bounding box center [508, 203] width 11 height 11
click at [534, 200] on button "View Chat" at bounding box center [550, 203] width 40 height 11
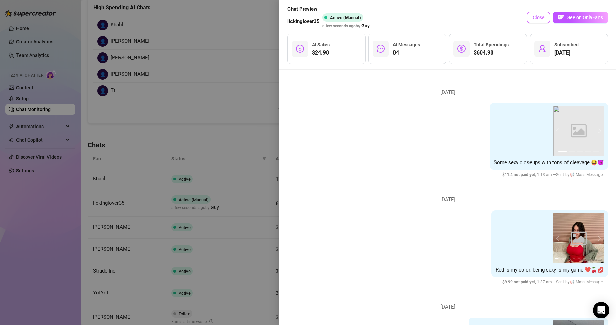
click at [539, 13] on button "Close" at bounding box center [538, 17] width 23 height 11
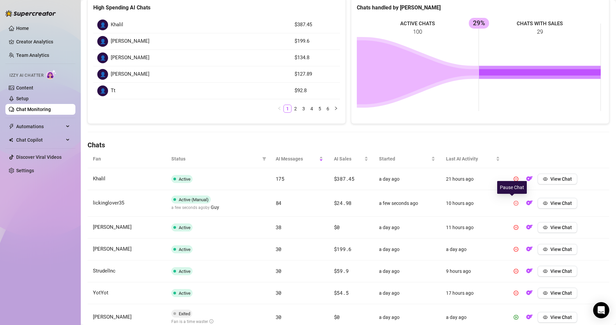
click at [514, 202] on icon "pause-circle" at bounding box center [516, 203] width 5 height 5
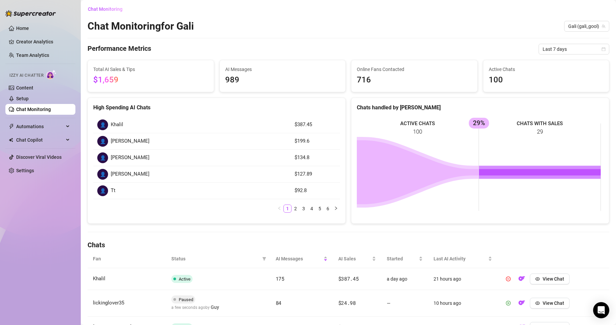
scroll to position [0, 0]
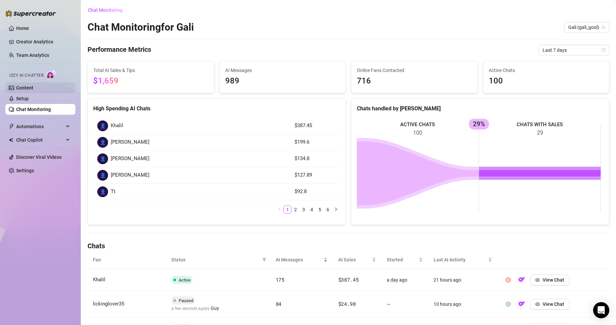
click at [30, 87] on link "Content" at bounding box center [24, 87] width 17 height 5
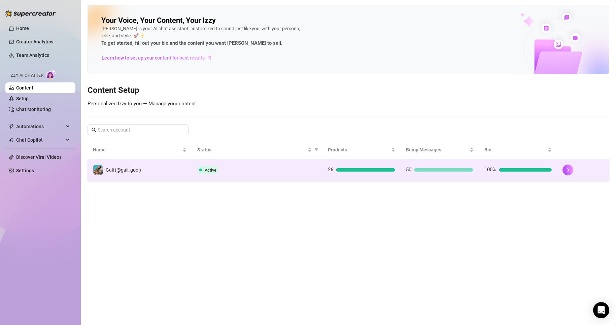
click at [362, 180] on td "26" at bounding box center [362, 170] width 78 height 22
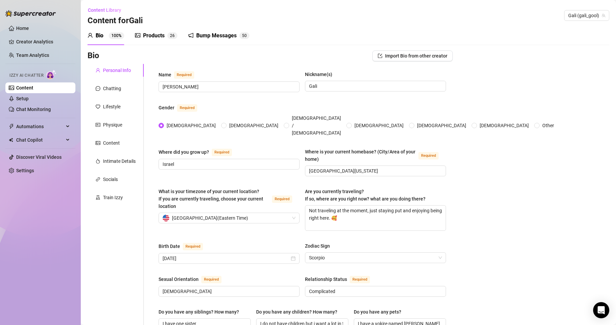
click at [151, 40] on div "Products 2 6" at bounding box center [156, 35] width 42 height 19
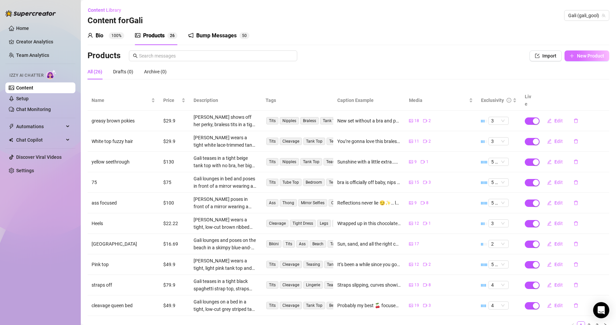
click at [578, 59] on button "New Product" at bounding box center [587, 56] width 45 height 11
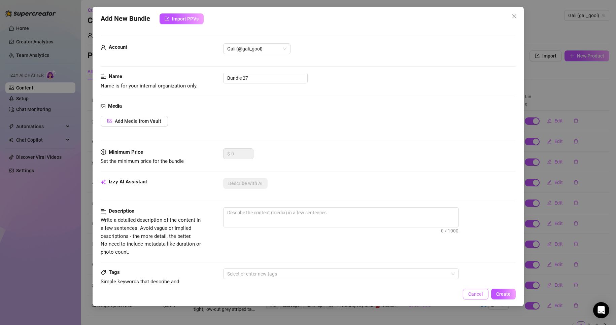
click at [475, 292] on span "Cancel" at bounding box center [475, 294] width 15 height 5
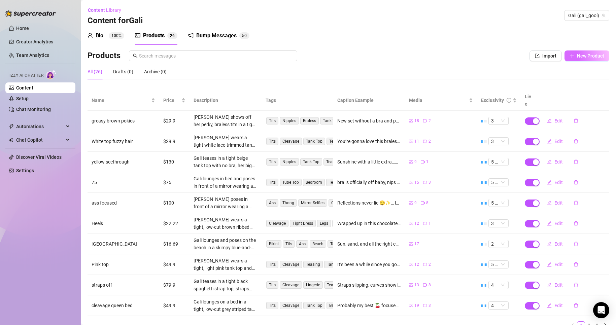
click at [592, 55] on span "New Product" at bounding box center [590, 55] width 27 height 5
type textarea "Type your message here..."
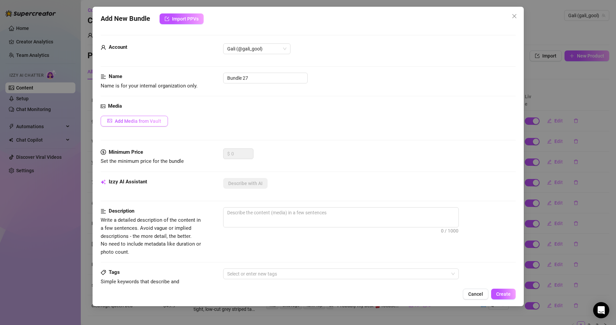
click at [163, 119] on button "Add Media from Vault" at bounding box center [134, 121] width 67 height 11
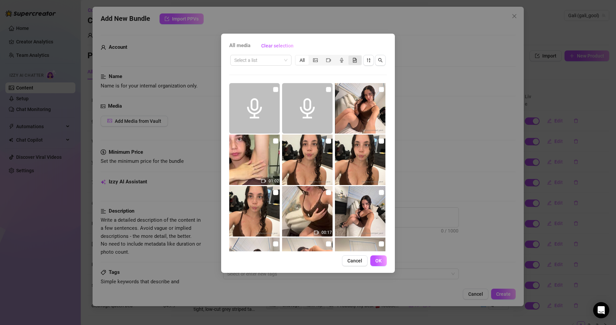
click at [358, 61] on div "segmented control" at bounding box center [355, 60] width 13 height 9
click at [350, 57] on input "segmented control" at bounding box center [350, 57] width 0 height 0
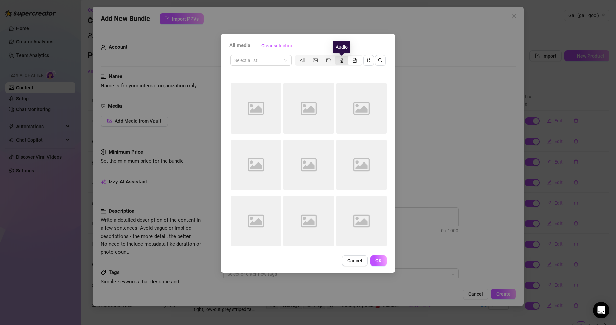
click at [344, 60] on icon "audio" at bounding box center [341, 60] width 5 height 5
click at [337, 57] on input "segmented control" at bounding box center [337, 57] width 0 height 0
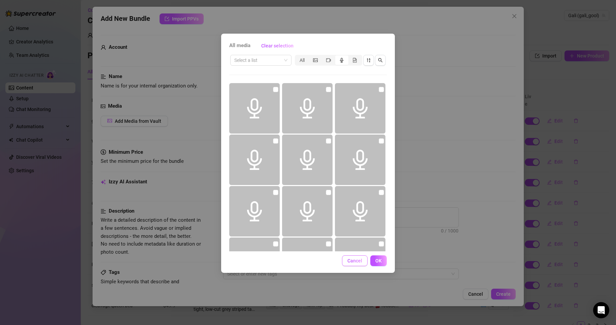
click at [345, 256] on button "Cancel" at bounding box center [355, 261] width 26 height 11
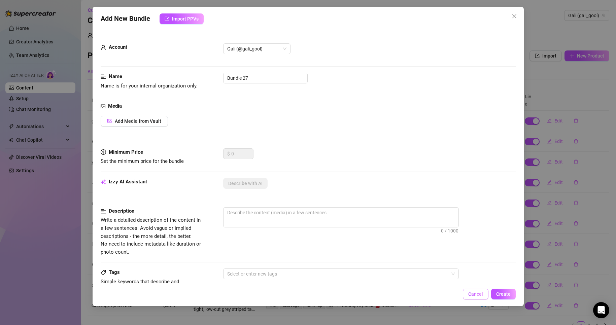
click at [474, 293] on span "Cancel" at bounding box center [475, 294] width 15 height 5
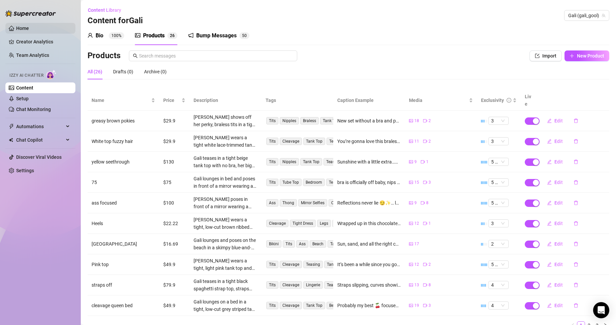
click at [29, 31] on link "Home" at bounding box center [22, 28] width 13 height 5
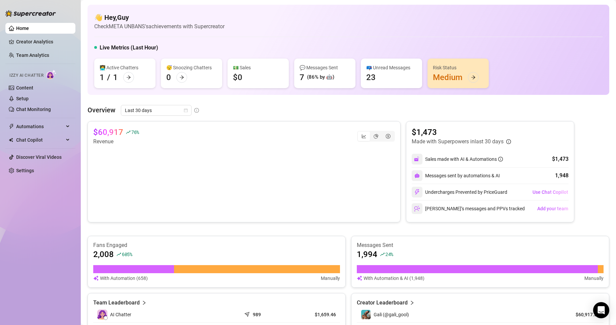
click at [168, 25] on article "Check META UNBANS's achievements with Supercreator" at bounding box center [159, 26] width 130 height 8
drag, startPoint x: 127, startPoint y: 27, endPoint x: 188, endPoint y: 27, distance: 61.0
click at [188, 27] on article "Check META UNBANS's achievements with Supercreator" at bounding box center [159, 26] width 130 height 8
click at [188, 28] on article "Check META UNBANS's achievements with Supercreator" at bounding box center [159, 26] width 130 height 8
click at [153, 54] on div "Live Metrics (Last Hour)" at bounding box center [348, 49] width 509 height 11
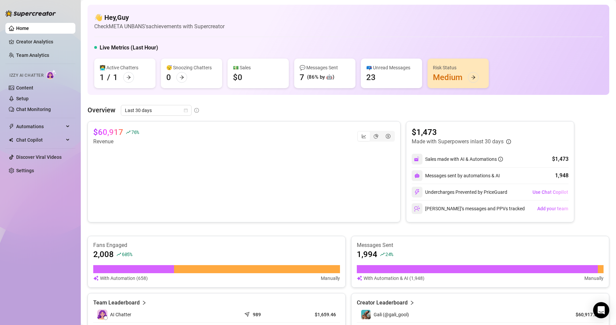
click at [339, 85] on div "💬 Messages Sent 7 (86% by 🤖)" at bounding box center [324, 74] width 61 height 30
click at [316, 71] on div "💬 Messages Sent 7 (86% by 🤖)" at bounding box center [324, 74] width 61 height 30
click at [318, 75] on div "(86% by 🤖)" at bounding box center [320, 77] width 27 height 8
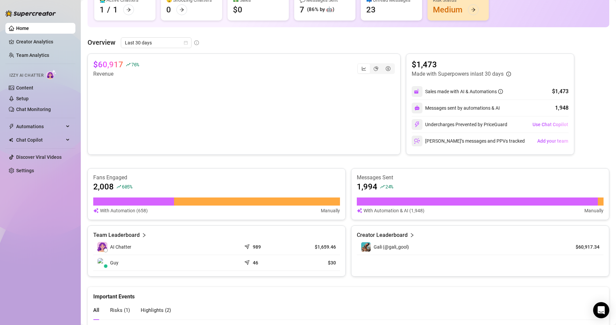
scroll to position [168, 0]
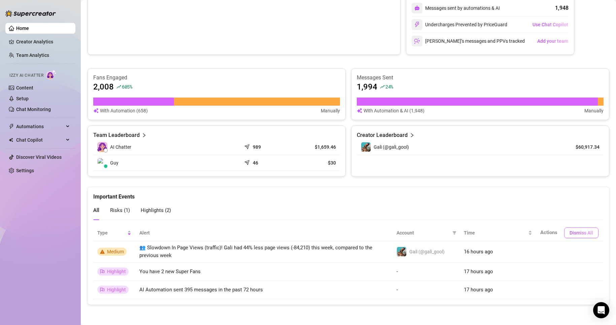
click at [577, 229] on button "Dismiss All" at bounding box center [581, 233] width 34 height 11
click at [581, 234] on span "Dismiss All" at bounding box center [582, 232] width 24 height 5
click at [583, 234] on span "Dismiss All" at bounding box center [582, 232] width 24 height 5
click at [584, 235] on span "Dismiss All" at bounding box center [582, 232] width 24 height 5
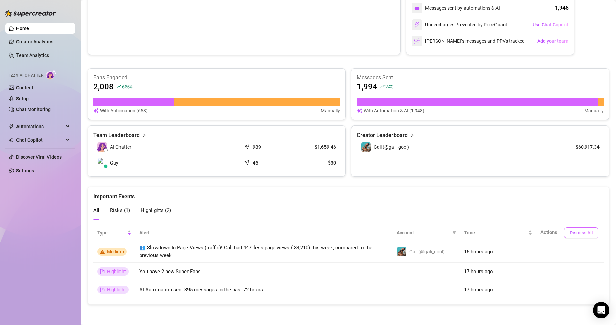
click at [584, 235] on span "Dismiss All" at bounding box center [582, 232] width 24 height 5
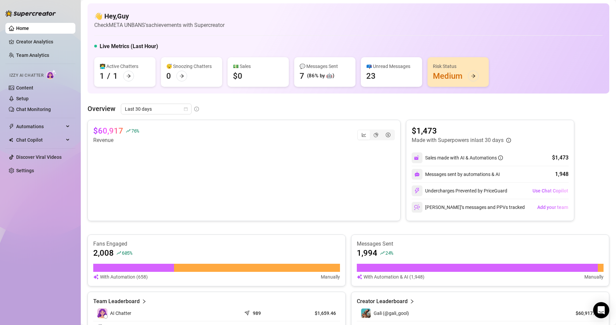
scroll to position [0, 0]
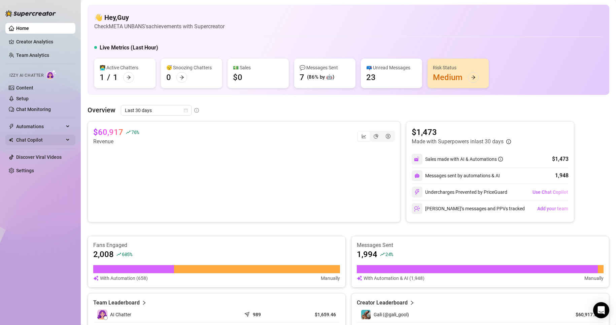
click at [39, 144] on span "Chat Copilot" at bounding box center [40, 140] width 48 height 11
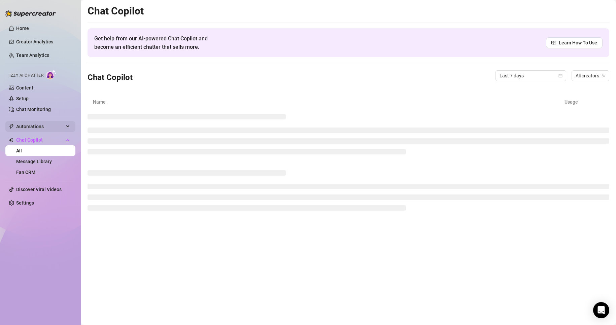
click at [40, 126] on span "Automations" at bounding box center [40, 126] width 48 height 11
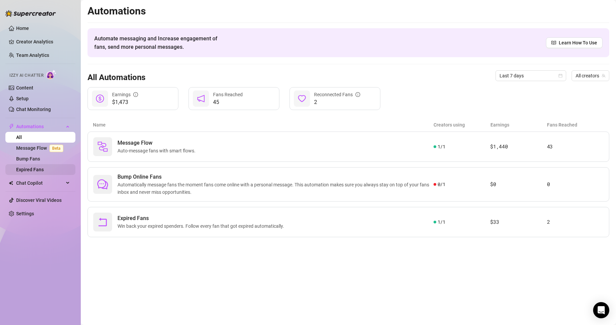
click at [44, 167] on link "Expired Fans" at bounding box center [30, 169] width 28 height 5
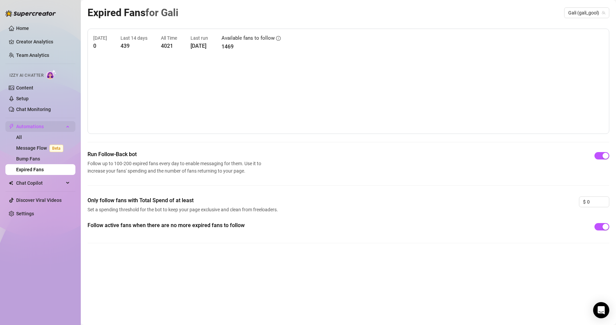
click at [53, 125] on span "Automations" at bounding box center [40, 126] width 48 height 11
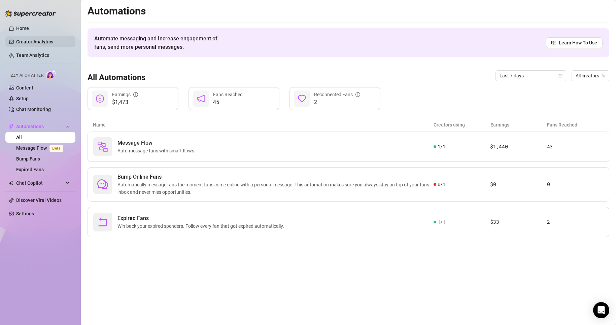
click at [38, 40] on link "Creator Analytics" at bounding box center [43, 41] width 54 height 11
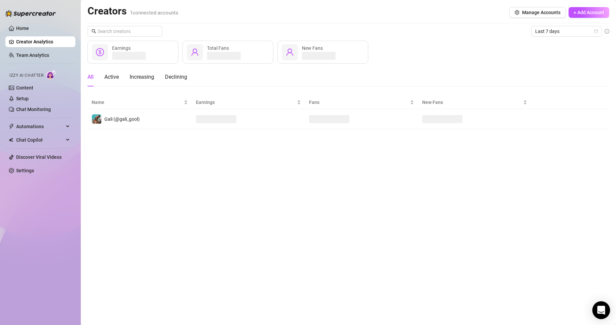
click at [600, 315] on div "Open Intercom Messenger" at bounding box center [602, 311] width 18 height 18
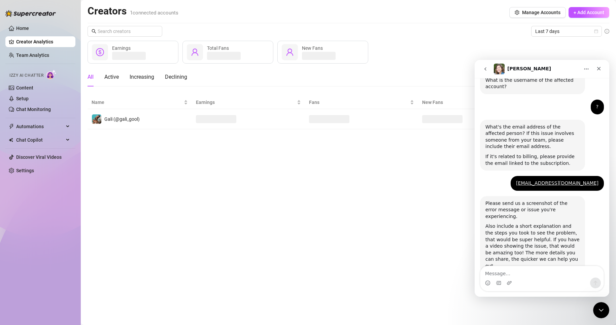
scroll to position [203, 0]
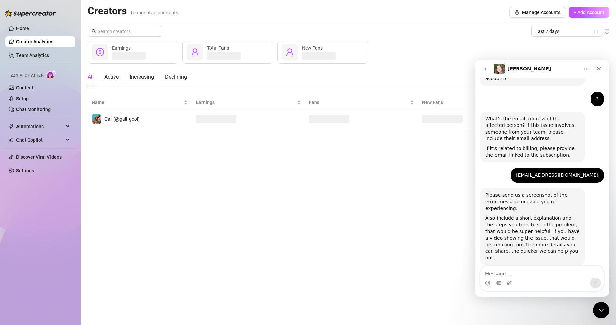
drag, startPoint x: 547, startPoint y: 269, endPoint x: 476, endPoint y: 105, distance: 179.0
click at [546, 269] on textarea "Message…" at bounding box center [542, 271] width 123 height 11
click at [484, 65] on button "go back" at bounding box center [485, 69] width 13 height 13
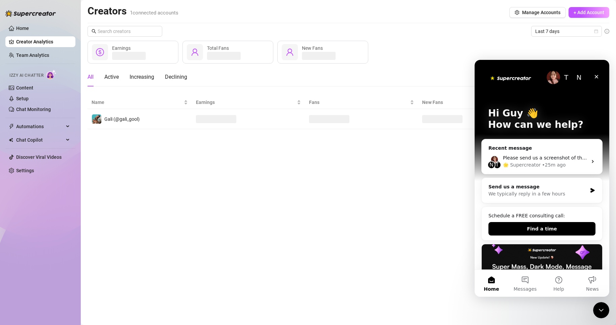
scroll to position [0, 0]
click at [524, 275] on button "Messages" at bounding box center [526, 283] width 34 height 27
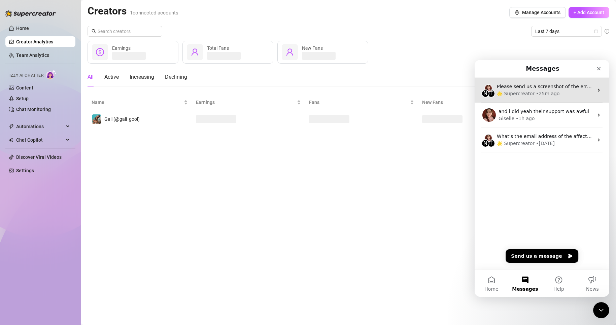
click at [514, 92] on div "🌟 Supercreator" at bounding box center [516, 93] width 38 height 7
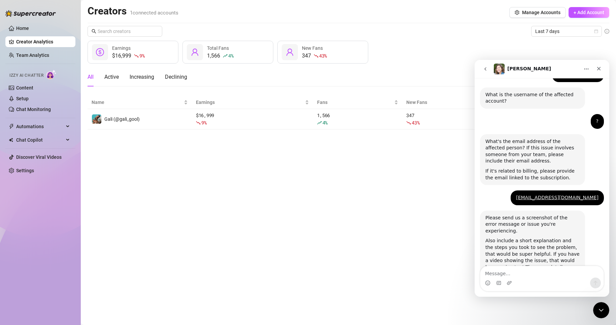
scroll to position [203, 0]
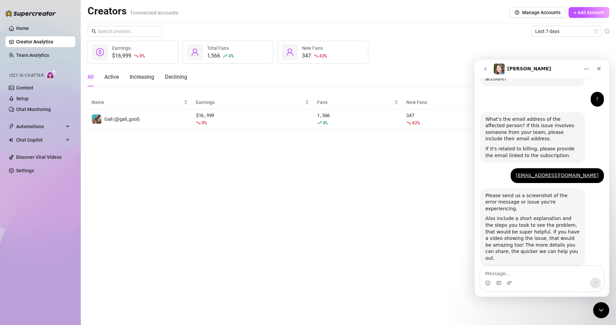
click at [535, 279] on div "Intercom messenger" at bounding box center [542, 283] width 123 height 11
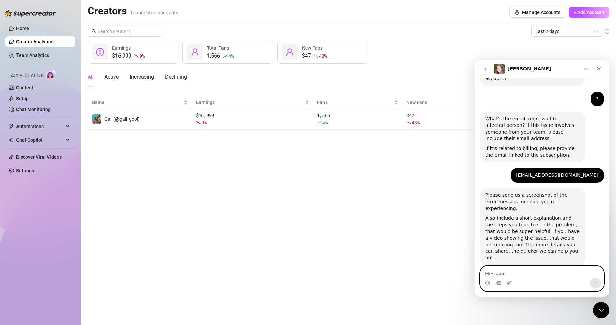
click at [542, 275] on textarea "Message…" at bounding box center [542, 271] width 123 height 11
type textarea "sorted"
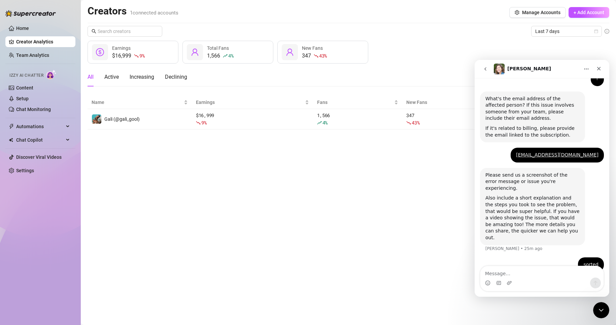
click at [492, 69] on button "go back" at bounding box center [485, 69] width 13 height 13
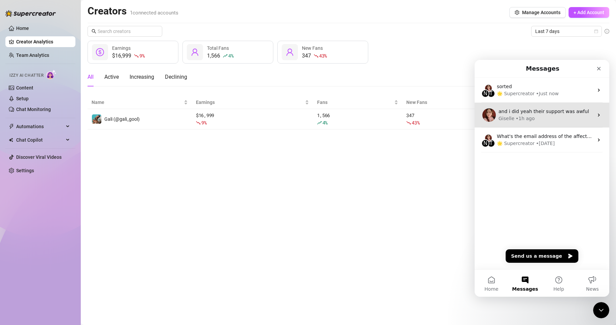
click at [509, 116] on div "Giselle" at bounding box center [507, 118] width 16 height 7
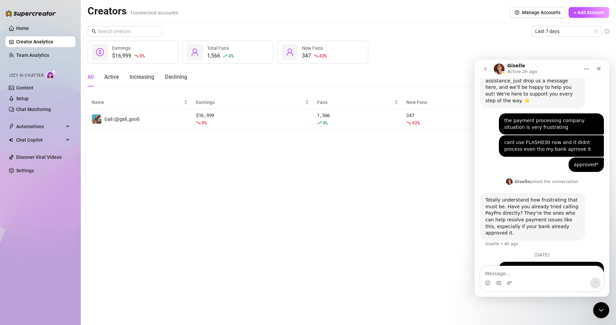
click at [534, 282] on div "Intercom messenger" at bounding box center [542, 283] width 123 height 11
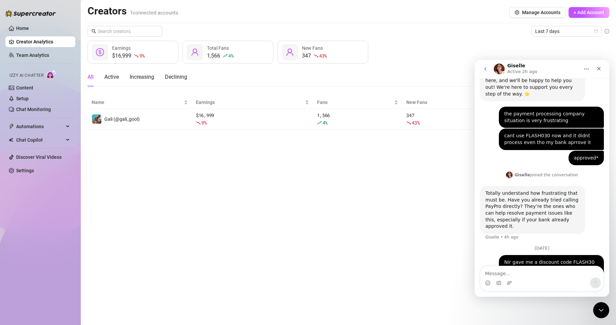
scroll to position [238, 0]
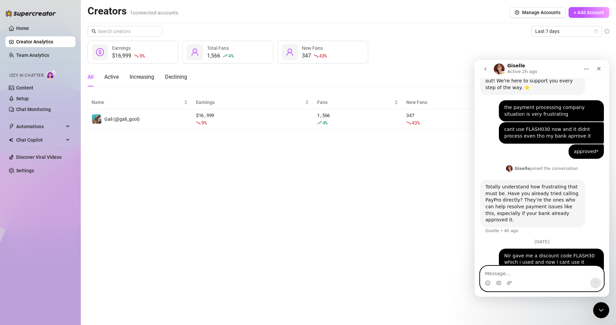
click at [531, 273] on textarea "Message…" at bounding box center [542, 271] width 123 height 11
type textarea "sorted it out \"
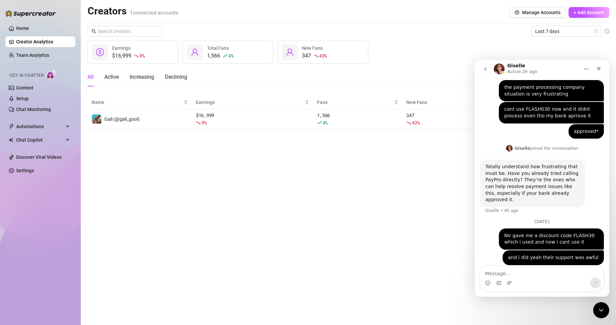
click at [490, 72] on button "go back" at bounding box center [485, 69] width 13 height 13
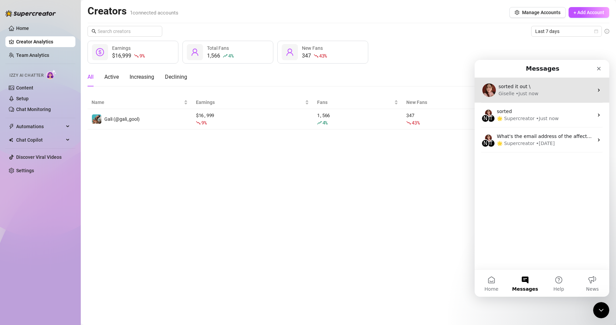
scroll to position [0, 0]
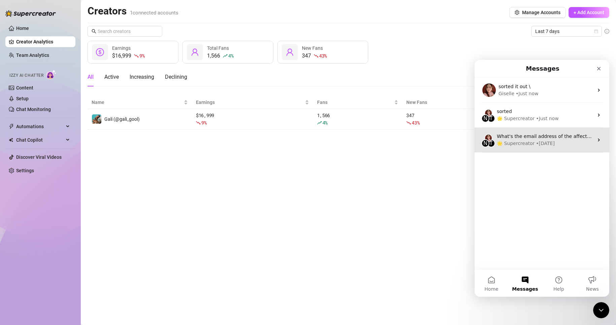
click at [515, 146] on div "🌟 Supercreator" at bounding box center [516, 143] width 38 height 7
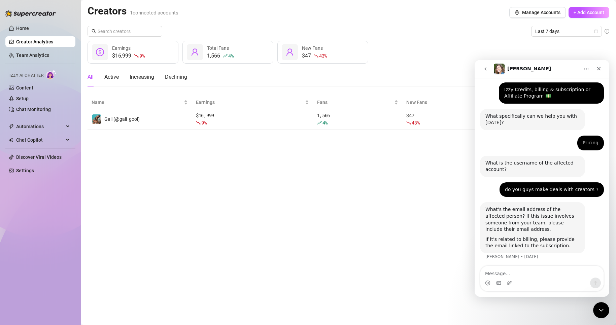
scroll to position [38, 0]
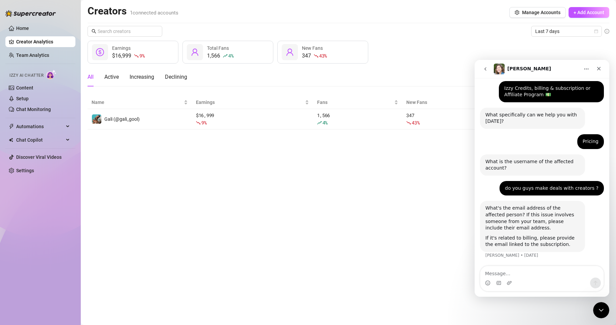
click at [540, 275] on textarea "Message…" at bounding box center [542, 271] width 123 height 11
type textarea "sorted it out"
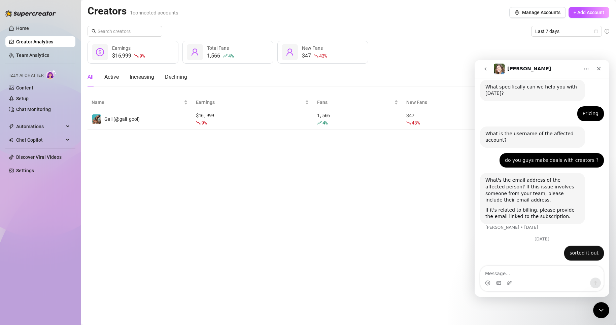
scroll to position [76, 0]
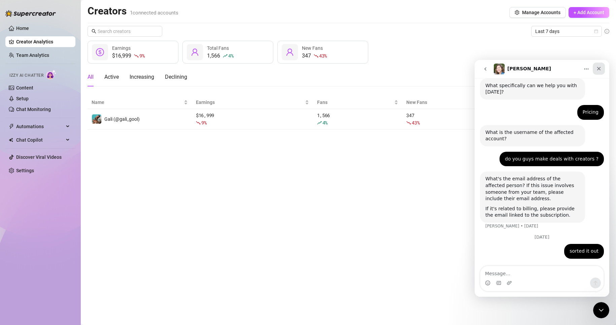
click at [597, 72] on div "Close" at bounding box center [599, 69] width 12 height 12
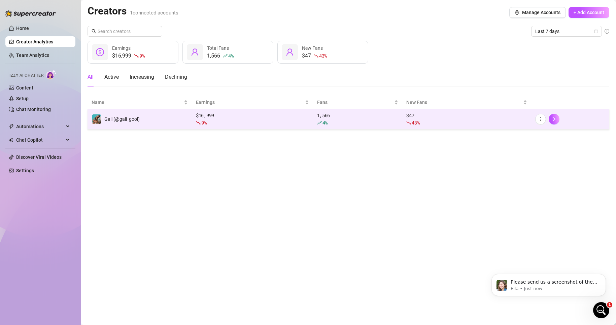
scroll to position [145, 0]
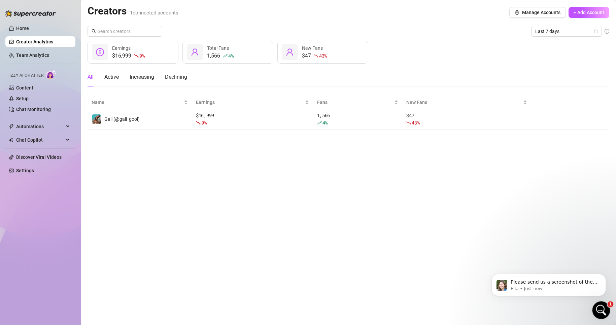
click at [596, 308] on icon "Open Intercom Messenger" at bounding box center [600, 309] width 11 height 11
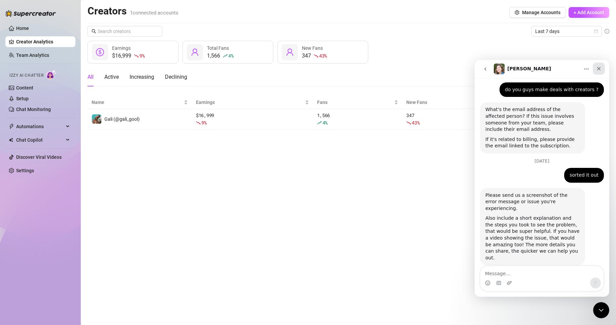
click at [600, 68] on icon "Close" at bounding box center [599, 69] width 4 height 4
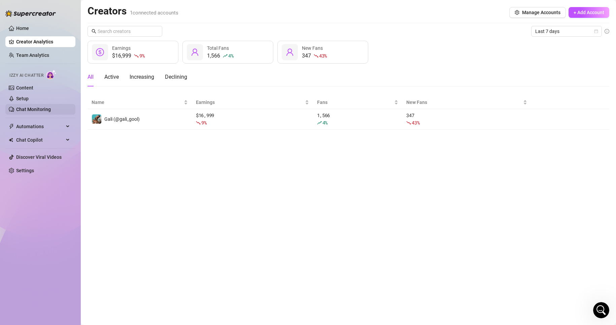
click at [39, 107] on link "Chat Monitoring" at bounding box center [33, 109] width 35 height 5
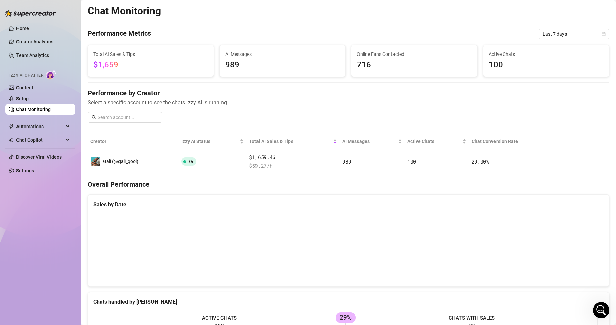
click at [50, 121] on ul "Home Creator Analytics Team Analytics Izzy AI Chatter Content Setup Chat Monito…" at bounding box center [40, 99] width 70 height 159
click at [52, 131] on span "Automations" at bounding box center [40, 126] width 48 height 11
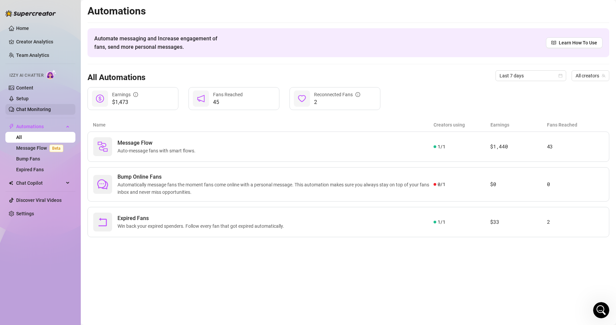
click at [47, 107] on link "Chat Monitoring" at bounding box center [33, 109] width 35 height 5
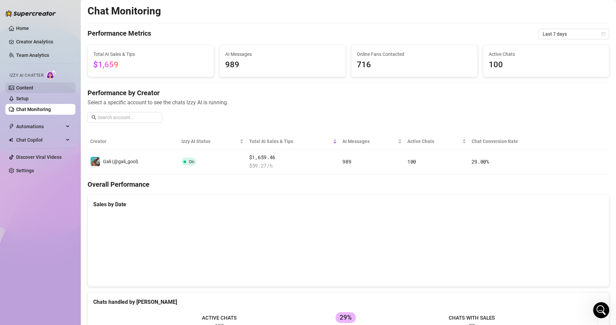
click at [33, 87] on link "Content" at bounding box center [24, 87] width 17 height 5
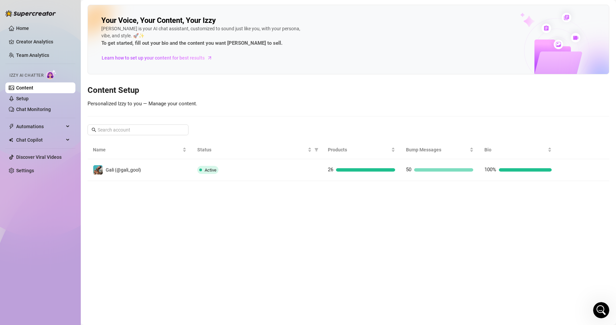
click at [43, 115] on ul "Home Creator Analytics Team Analytics Izzy AI Chatter Content Setup Chat Monito…" at bounding box center [40, 99] width 70 height 159
click at [29, 97] on link "Setup" at bounding box center [22, 98] width 12 height 5
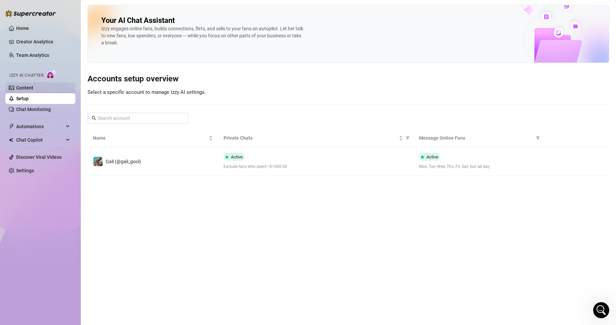
click at [33, 89] on link "Content" at bounding box center [24, 87] width 17 height 5
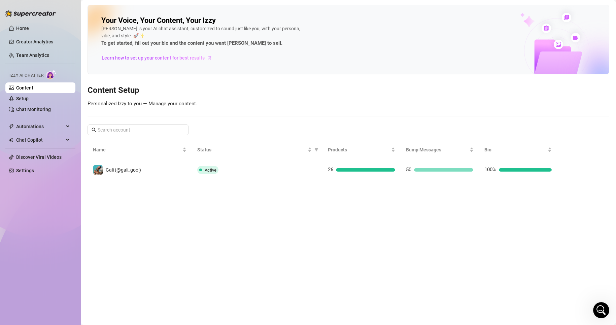
click at [200, 317] on main "Your Voice, Your Content, Your [PERSON_NAME] is your AI chat assistant, customi…" at bounding box center [348, 162] width 535 height 325
click at [43, 57] on link "Team Analytics" at bounding box center [32, 55] width 33 height 5
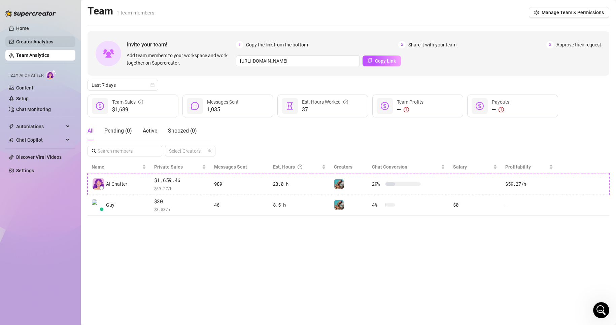
click at [20, 44] on link "Creator Analytics" at bounding box center [43, 41] width 54 height 11
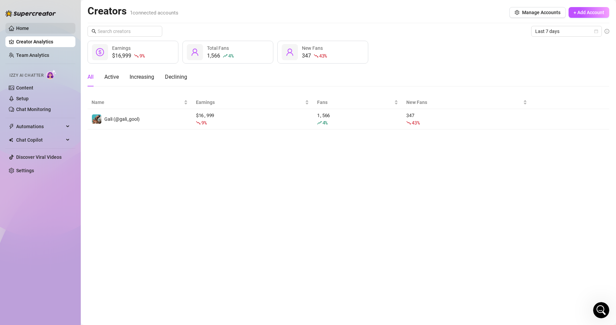
click at [29, 26] on link "Home" at bounding box center [22, 28] width 13 height 5
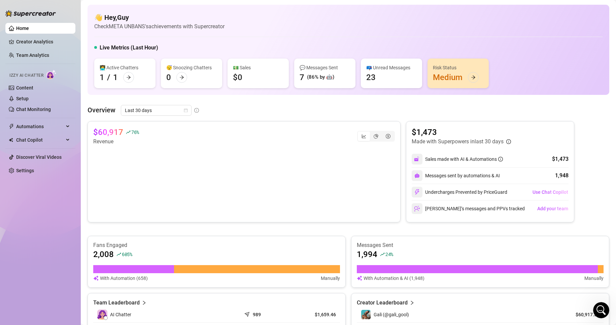
click at [51, 111] on link "Chat Monitoring" at bounding box center [33, 109] width 35 height 5
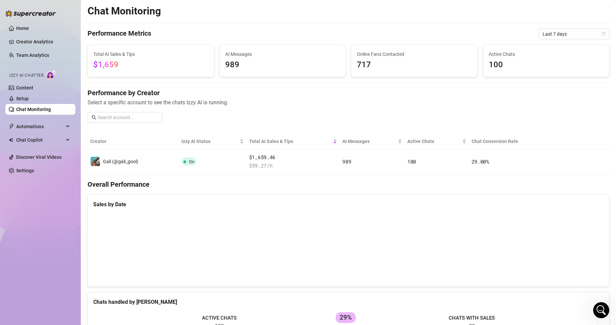
click at [128, 100] on span "Select a specific account to see the chats Izzy AI is running." at bounding box center [349, 102] width 522 height 8
drag, startPoint x: 128, startPoint y: 100, endPoint x: 216, endPoint y: 109, distance: 88.7
click at [216, 109] on div "Performance by Creator Select a specific account to see the chats Izzy AI is ru…" at bounding box center [349, 108] width 522 height 40
click at [220, 105] on span "Select a specific account to see the chats Izzy AI is running." at bounding box center [349, 102] width 522 height 8
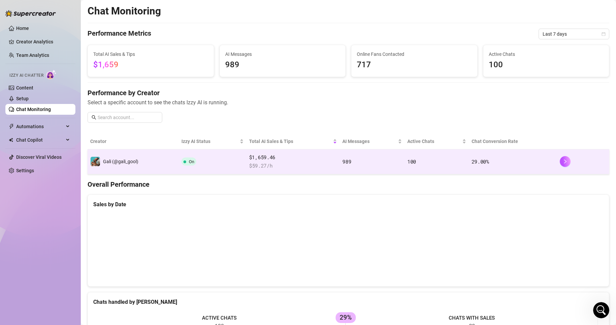
click at [382, 155] on td "989" at bounding box center [372, 162] width 65 height 25
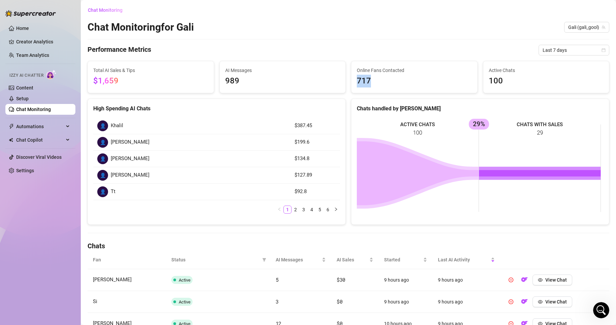
drag, startPoint x: 356, startPoint y: 77, endPoint x: 402, endPoint y: 80, distance: 46.2
click at [398, 79] on div "Online Fans Contacted 717" at bounding box center [415, 77] width 126 height 32
click at [402, 80] on span "717" at bounding box center [414, 81] width 115 height 13
click at [551, 55] on div "Last 7 days" at bounding box center [574, 50] width 71 height 11
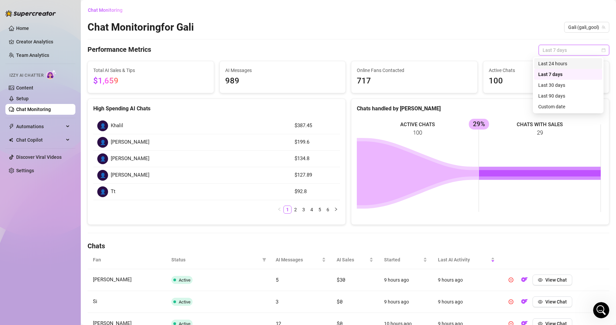
click at [553, 63] on div "Last 24 hours" at bounding box center [568, 63] width 60 height 7
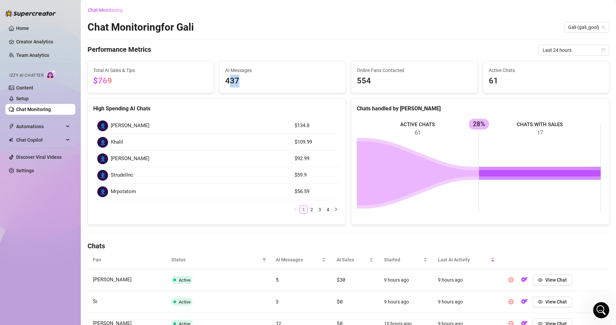
drag, startPoint x: 228, startPoint y: 81, endPoint x: 234, endPoint y: 79, distance: 6.2
click at [243, 81] on span "437" at bounding box center [282, 81] width 115 height 13
click at [228, 80] on span "437" at bounding box center [282, 81] width 115 height 13
drag, startPoint x: 224, startPoint y: 80, endPoint x: 241, endPoint y: 81, distance: 17.5
click at [241, 81] on span "437" at bounding box center [282, 81] width 115 height 13
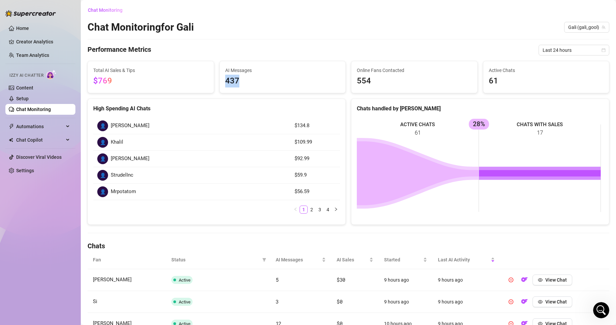
copy span "437"
click at [34, 173] on link "Settings" at bounding box center [25, 170] width 18 height 5
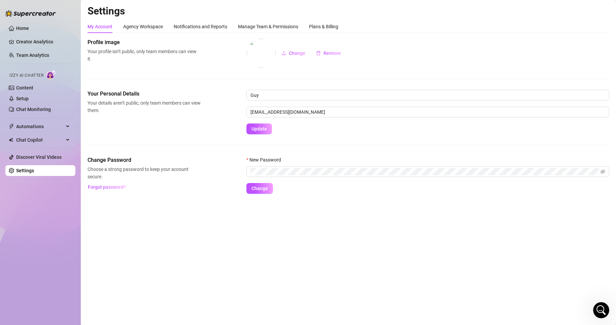
click at [328, 33] on div "My Account Agency Workspace Notifications and Reports Manage Team & Permissions…" at bounding box center [349, 107] width 522 height 174
click at [330, 28] on div "Plans & Billing" at bounding box center [323, 26] width 29 height 7
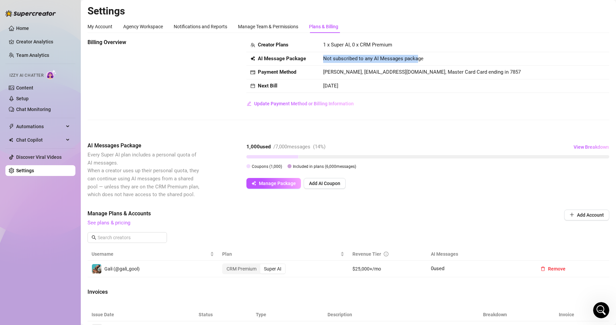
drag, startPoint x: 323, startPoint y: 58, endPoint x: 417, endPoint y: 58, distance: 94.0
click at [417, 58] on td "Not subscribed to any AI Messages package" at bounding box center [464, 59] width 290 height 14
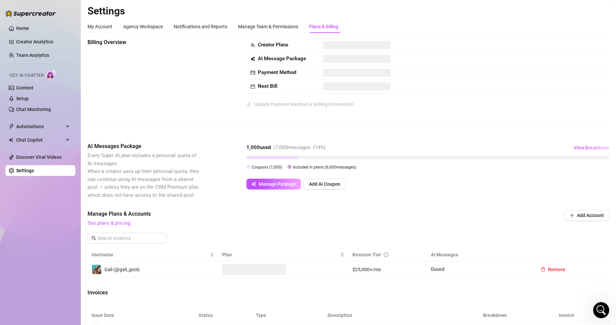
click at [419, 58] on td at bounding box center [464, 59] width 290 height 14
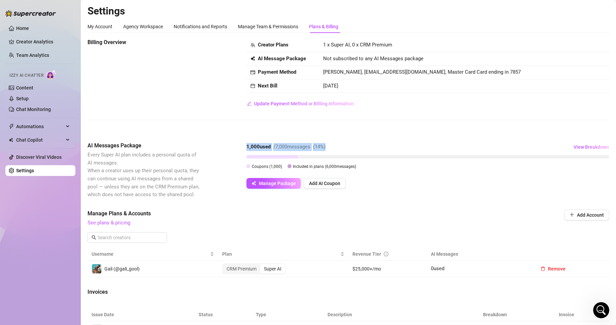
drag, startPoint x: 247, startPoint y: 148, endPoint x: 342, endPoint y: 148, distance: 95.3
click at [342, 148] on div "1,000 used / 7,000 messages ( 14 %) View Breakdown" at bounding box center [428, 147] width 363 height 11
click at [585, 148] on span "View Breakdown" at bounding box center [591, 146] width 35 height 5
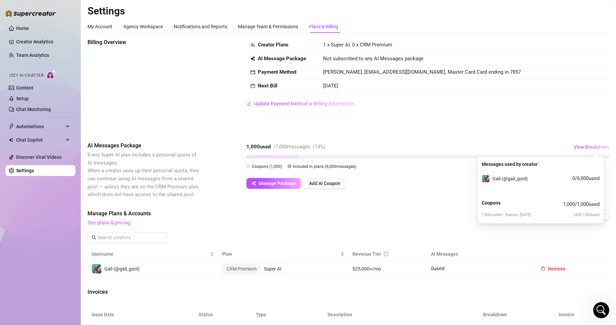
click at [543, 200] on div "Coupons 1,000 / 1,000 used" at bounding box center [541, 204] width 118 height 15
click at [403, 191] on div "AI Messages Package Every Super AI plan includes a personal quota of AI message…" at bounding box center [349, 170] width 522 height 57
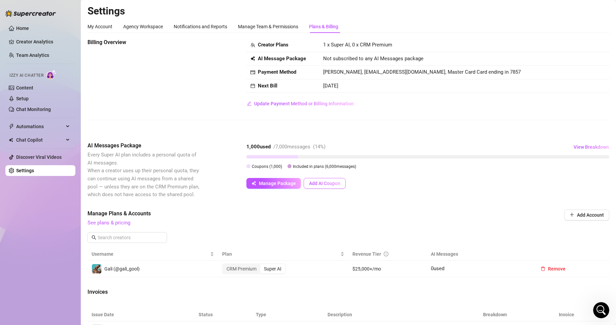
click at [320, 187] on button "Add AI Coupon" at bounding box center [325, 183] width 42 height 11
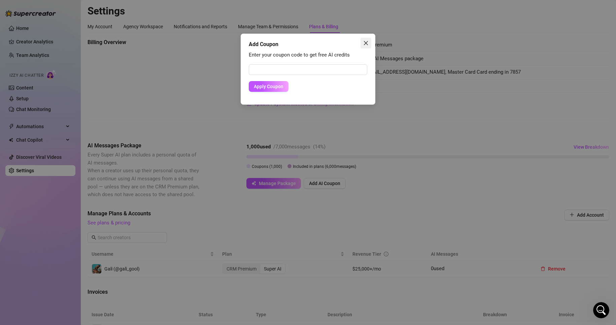
click at [364, 43] on icon "close" at bounding box center [365, 42] width 5 height 5
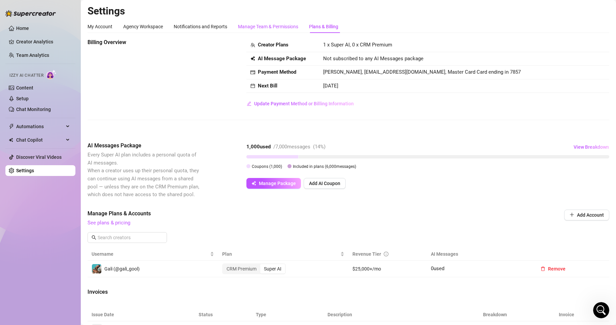
drag, startPoint x: 278, startPoint y: 28, endPoint x: 321, endPoint y: 27, distance: 42.8
click at [278, 28] on div "Manage Team & Permissions" at bounding box center [268, 26] width 60 height 7
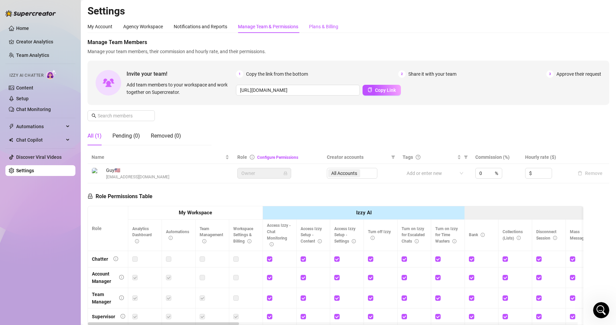
click at [321, 26] on div "Plans & Billing" at bounding box center [323, 26] width 29 height 7
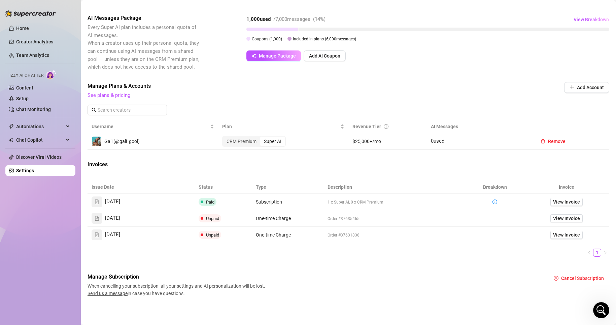
scroll to position [128, 0]
drag, startPoint x: 381, startPoint y: 218, endPoint x: 226, endPoint y: 220, distance: 154.3
click at [227, 220] on tr "[DATE] Unpaid One-time Charge Order #37635465 View Invoice" at bounding box center [349, 218] width 522 height 17
click at [226, 220] on td "Unpaid" at bounding box center [223, 218] width 57 height 17
drag, startPoint x: 121, startPoint y: 216, endPoint x: 244, endPoint y: 236, distance: 124.2
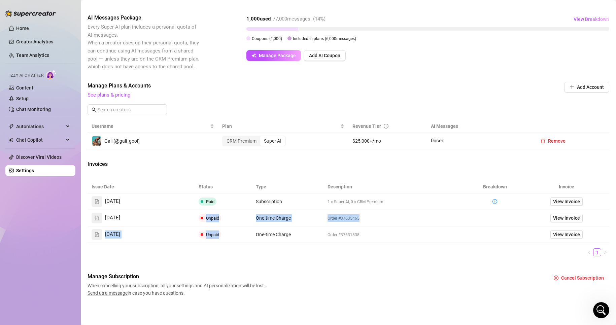
click at [244, 236] on tbody "[DATE] Paid Subscription 1 x Super AI, 0 x CRM Premium View Invoice [DATE] Unpa…" at bounding box center [349, 219] width 522 height 50
click at [243, 236] on td "Unpaid" at bounding box center [223, 235] width 57 height 17
drag, startPoint x: 201, startPoint y: 239, endPoint x: 245, endPoint y: 243, distance: 45.0
click at [245, 243] on div "Issue Date Status Type Description Breakdown Invoice [DATE] Paid Subscription 1…" at bounding box center [349, 219] width 522 height 76
click at [215, 204] on span "Paid" at bounding box center [208, 202] width 18 height 8
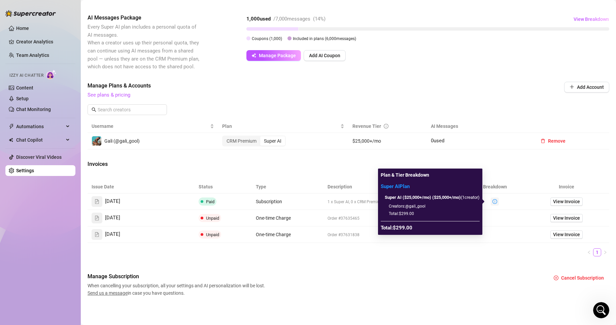
click at [494, 198] on button "button" at bounding box center [495, 202] width 8 height 8
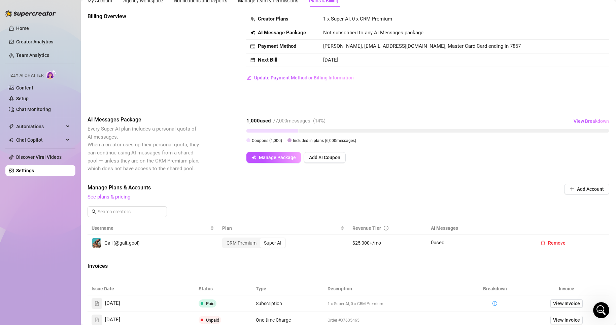
scroll to position [0, 0]
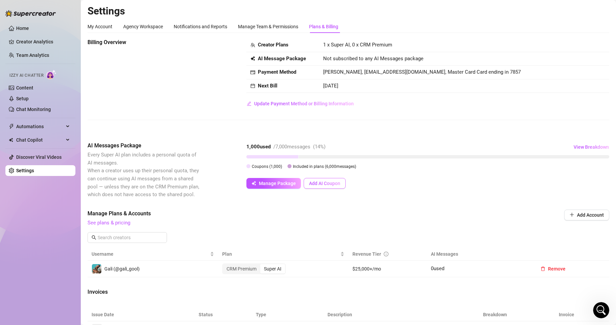
click at [327, 181] on span "Add AI Coupon" at bounding box center [324, 183] width 31 height 5
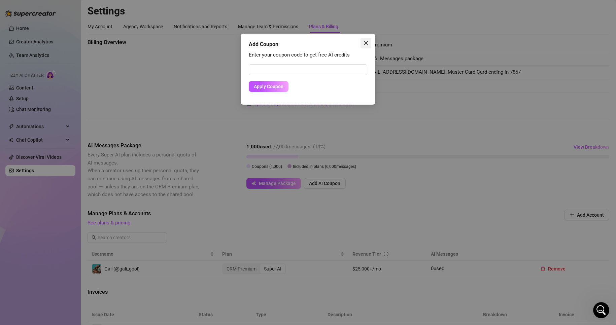
click at [365, 43] on icon "close" at bounding box center [365, 42] width 5 height 5
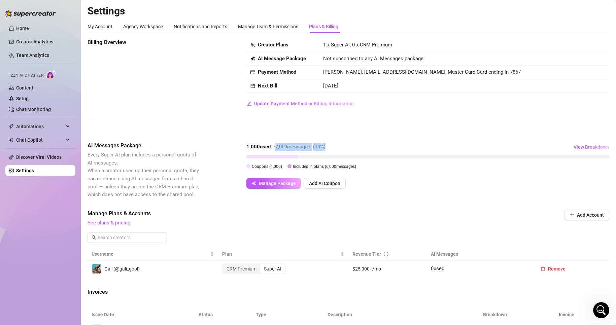
drag, startPoint x: 326, startPoint y: 145, endPoint x: 346, endPoint y: 145, distance: 19.2
click at [346, 145] on div "1,000 used / 7,000 messages ( 14 %) View Breakdown" at bounding box center [428, 147] width 363 height 11
click at [364, 145] on div "1,000 used / 7,000 messages ( 14 %) View Breakdown" at bounding box center [428, 147] width 363 height 11
click at [332, 179] on button "Add AI Coupon" at bounding box center [325, 183] width 42 height 11
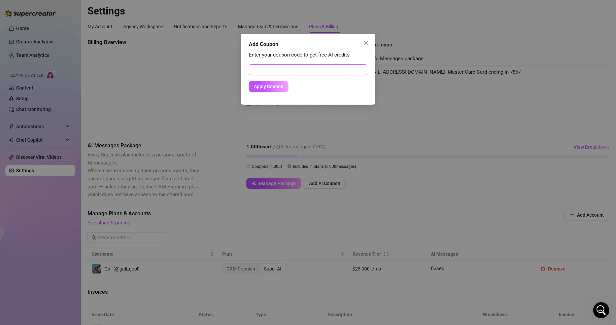
click at [290, 69] on input "text" at bounding box center [308, 69] width 119 height 11
paste input "F4FCA6AB02BC0JGZ0C9B"
type input "F4FCA6AB02BC0JGZ0C9B"
click at [278, 85] on span "Apply Coupon" at bounding box center [269, 86] width 30 height 5
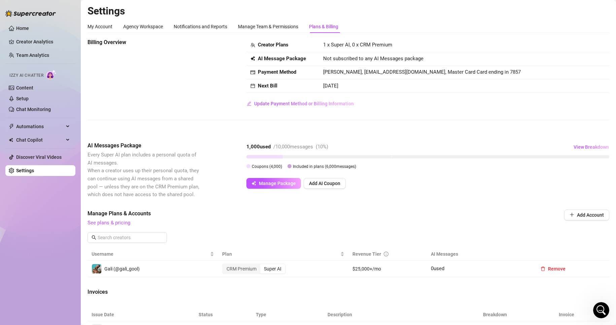
click at [367, 145] on div "1,000 used / 10,000 messages ( 10 %) View Breakdown" at bounding box center [428, 147] width 363 height 11
click at [331, 227] on span "See plans & pricing" at bounding box center [303, 223] width 431 height 8
click at [50, 107] on link "Chat Monitoring" at bounding box center [33, 109] width 35 height 5
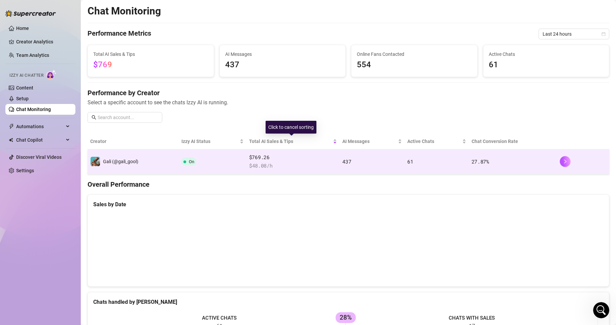
click at [282, 167] on span "$ 48.08 /h" at bounding box center [293, 166] width 88 height 8
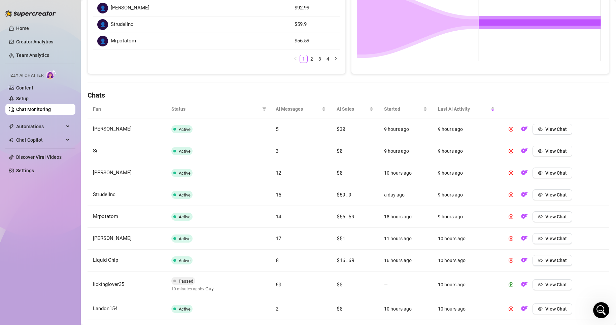
scroll to position [209, 0]
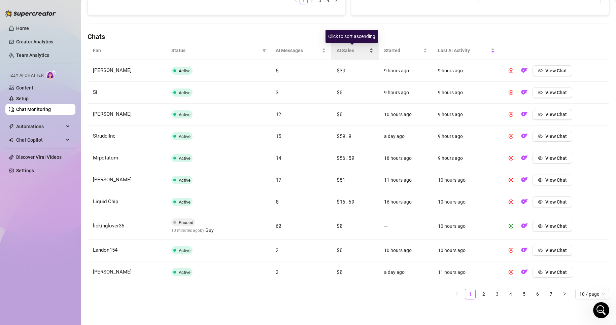
click at [352, 48] on span "AI Sales" at bounding box center [352, 50] width 31 height 7
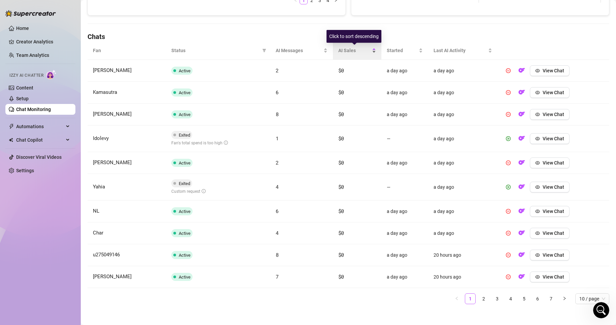
click at [373, 47] on div "AI Sales" at bounding box center [357, 50] width 38 height 7
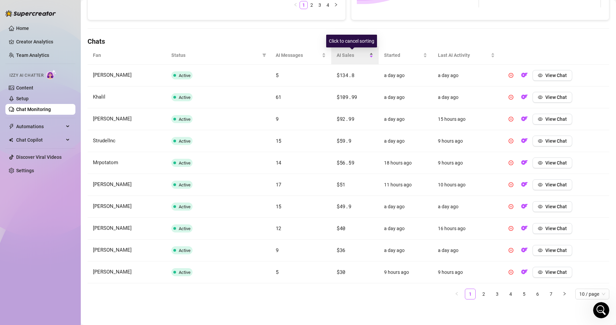
scroll to position [205, 0]
click at [369, 58] on div "AI Sales" at bounding box center [355, 55] width 37 height 7
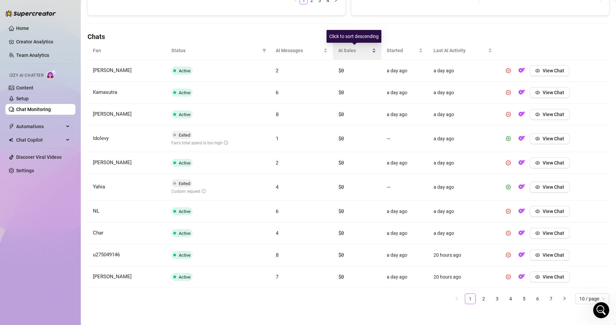
click at [369, 54] on div "AI Sales" at bounding box center [357, 50] width 38 height 7
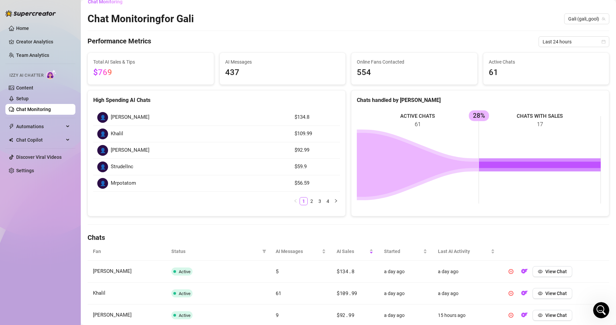
scroll to position [0, 0]
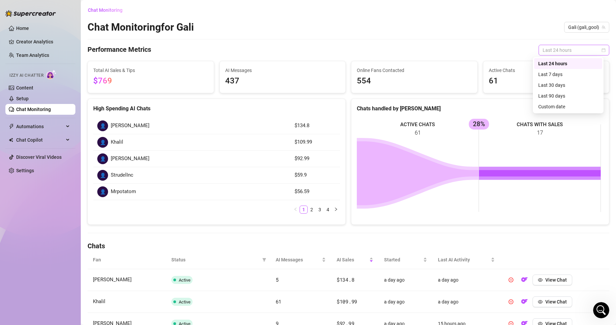
click at [543, 50] on span "Last 24 hours" at bounding box center [574, 50] width 63 height 10
click at [559, 97] on div "Last 90 days" at bounding box center [568, 95] width 60 height 7
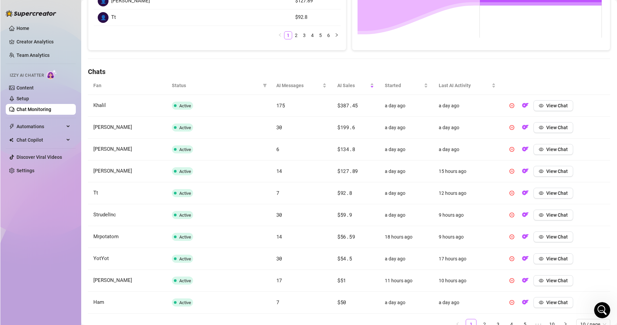
scroll to position [189, 0]
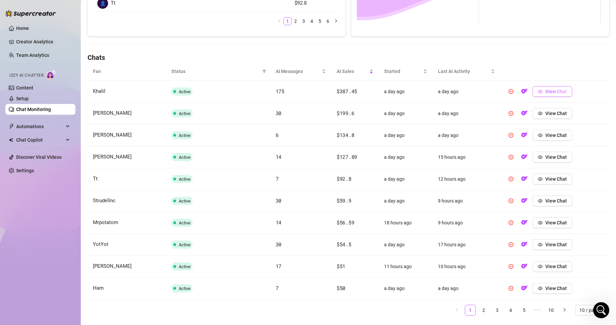
click at [546, 90] on span "View Chat" at bounding box center [557, 91] width 22 height 5
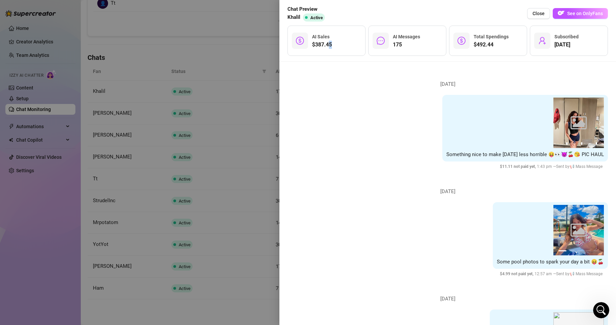
drag, startPoint x: 320, startPoint y: 42, endPoint x: 324, endPoint y: 45, distance: 4.3
click at [327, 46] on div "$387.45 AI Sales" at bounding box center [327, 41] width 78 height 30
click at [319, 44] on span "$387.45" at bounding box center [322, 45] width 20 height 8
drag, startPoint x: 335, startPoint y: 46, endPoint x: 302, endPoint y: 31, distance: 36.2
click at [302, 31] on div "$387.45 AI Sales" at bounding box center [327, 41] width 78 height 30
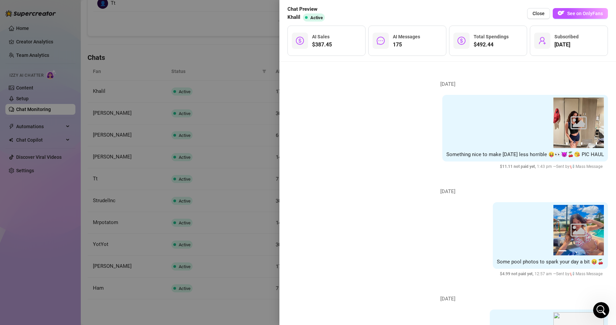
click at [202, 29] on div at bounding box center [308, 162] width 616 height 325
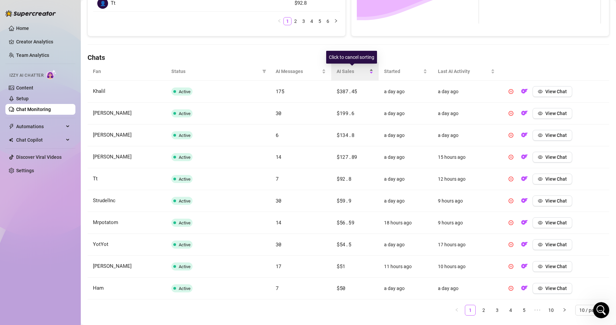
click at [369, 68] on div "AI Sales" at bounding box center [355, 71] width 37 height 7
click at [369, 74] on div "AI Sales" at bounding box center [355, 71] width 37 height 7
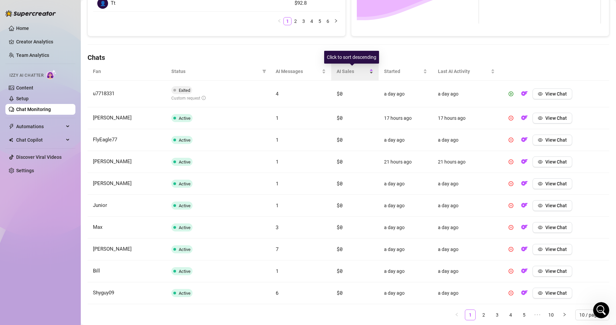
click at [369, 74] on div "AI Sales" at bounding box center [355, 71] width 37 height 7
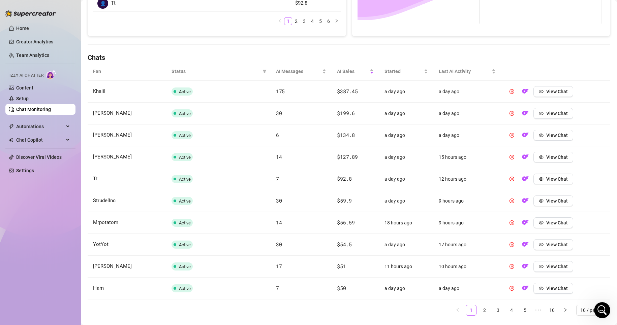
click at [37, 107] on link "Chat Monitoring" at bounding box center [33, 109] width 35 height 5
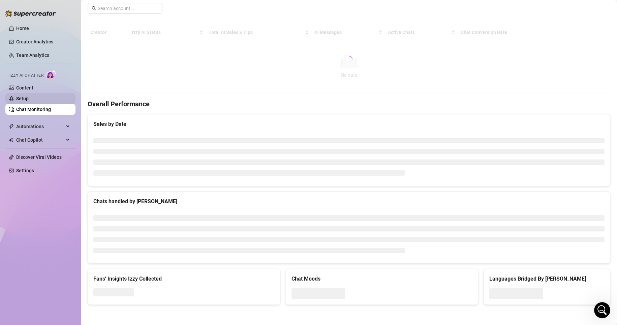
scroll to position [104, 0]
click at [29, 97] on link "Setup" at bounding box center [22, 98] width 12 height 5
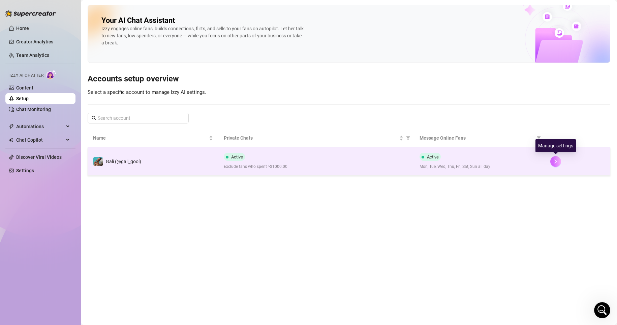
click at [554, 166] on button "button" at bounding box center [555, 161] width 11 height 11
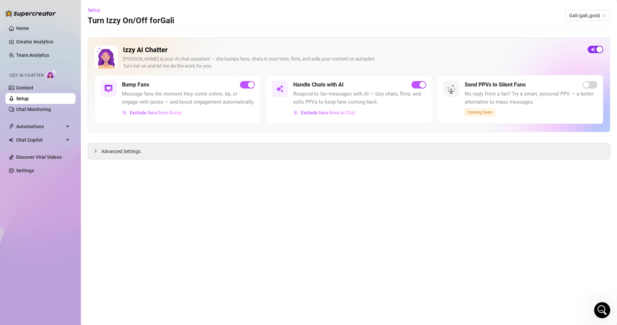
click at [597, 50] on div "button" at bounding box center [599, 49] width 6 height 6
click at [247, 85] on span "button" at bounding box center [247, 84] width 15 height 7
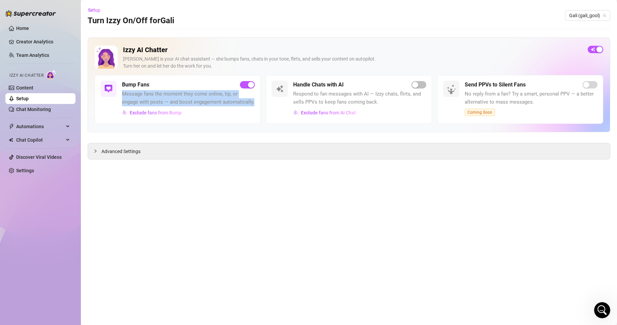
drag, startPoint x: 120, startPoint y: 95, endPoint x: 203, endPoint y: 109, distance: 84.1
click at [240, 103] on div "Bump Fans Message fans the moment they come online, tip, or engage with posts —…" at bounding box center [178, 99] width 166 height 49
click at [194, 113] on div "Exclude fans from Bump" at bounding box center [188, 112] width 133 height 11
click at [417, 87] on div "button" at bounding box center [415, 85] width 6 height 6
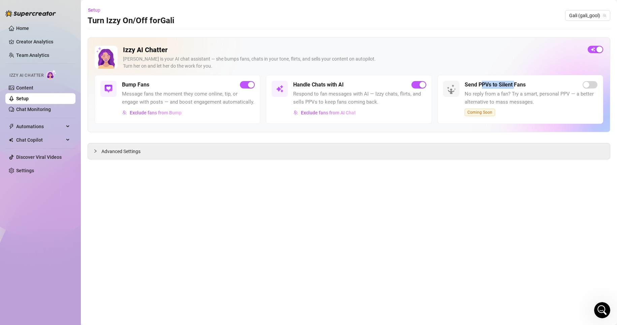
drag, startPoint x: 481, startPoint y: 85, endPoint x: 516, endPoint y: 84, distance: 35.0
click at [516, 84] on h5 "Send PPVs to Silent Fans" at bounding box center [494, 85] width 61 height 8
click at [197, 149] on div "Advanced Settings" at bounding box center [349, 151] width 522 height 16
click at [130, 151] on span "Advanced Settings" at bounding box center [120, 151] width 39 height 7
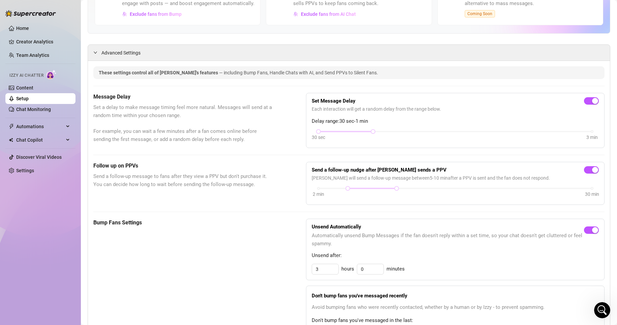
scroll to position [101, 0]
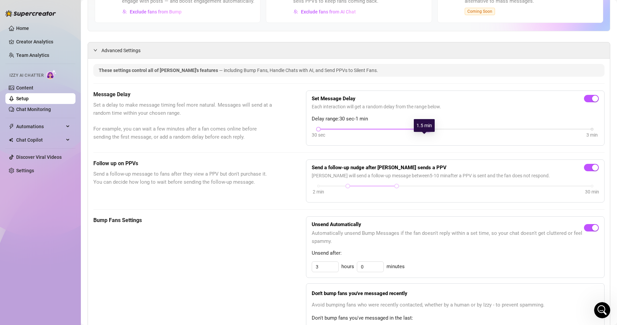
drag, startPoint x: 370, startPoint y: 137, endPoint x: 418, endPoint y: 139, distance: 47.9
click at [418, 130] on div "30 sec 3 min" at bounding box center [454, 128] width 273 height 3
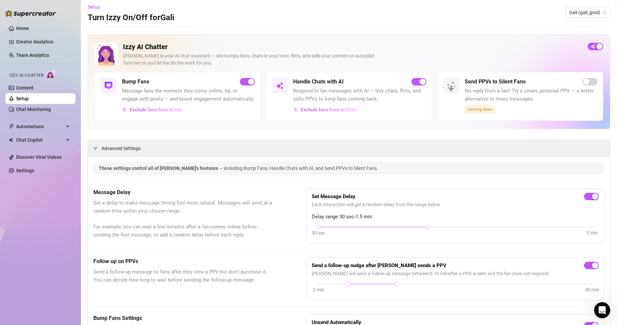
scroll to position [0, 0]
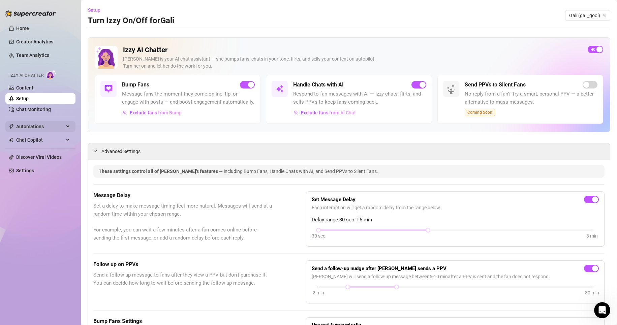
click at [50, 130] on span "Automations" at bounding box center [40, 126] width 48 height 11
